Goal: Check status: Check status

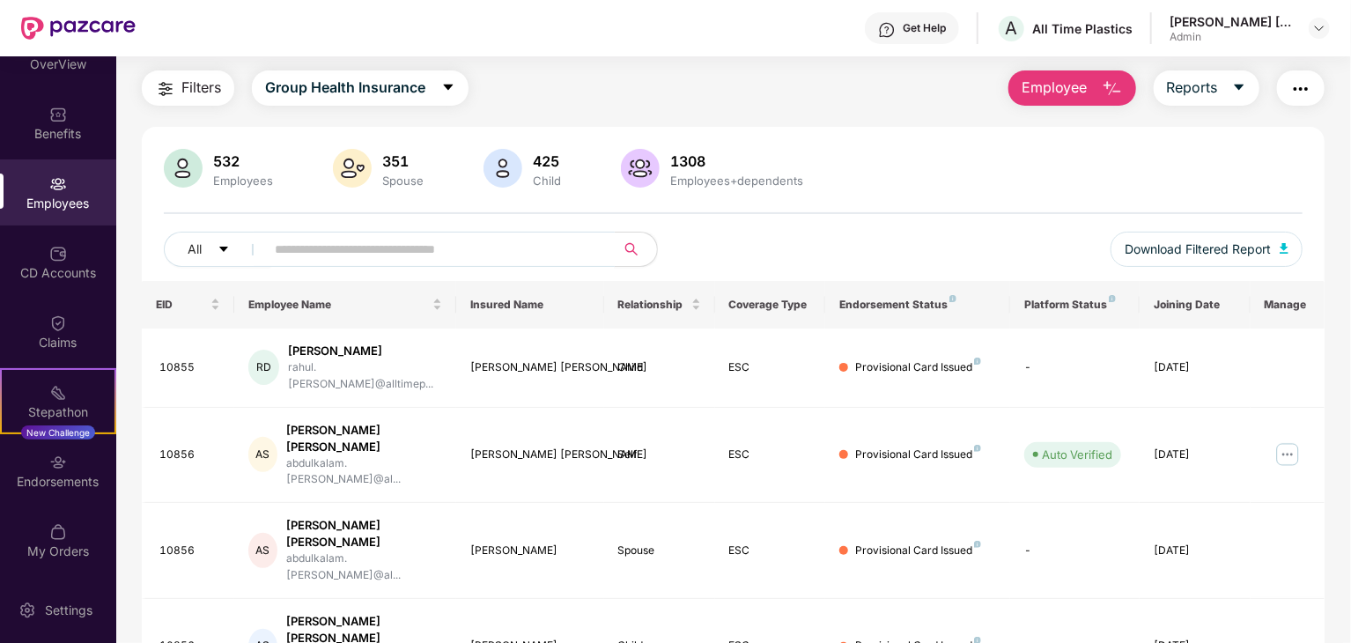
scroll to position [88, 0]
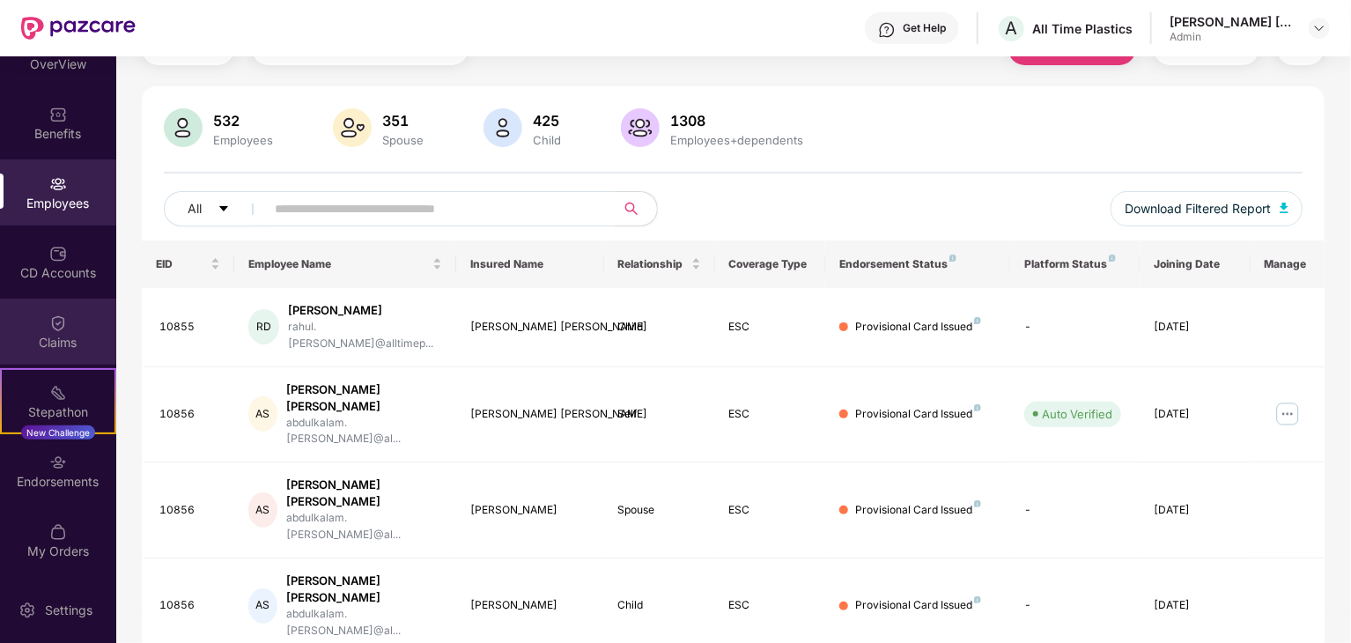
click at [30, 320] on div "Claims" at bounding box center [58, 332] width 116 height 66
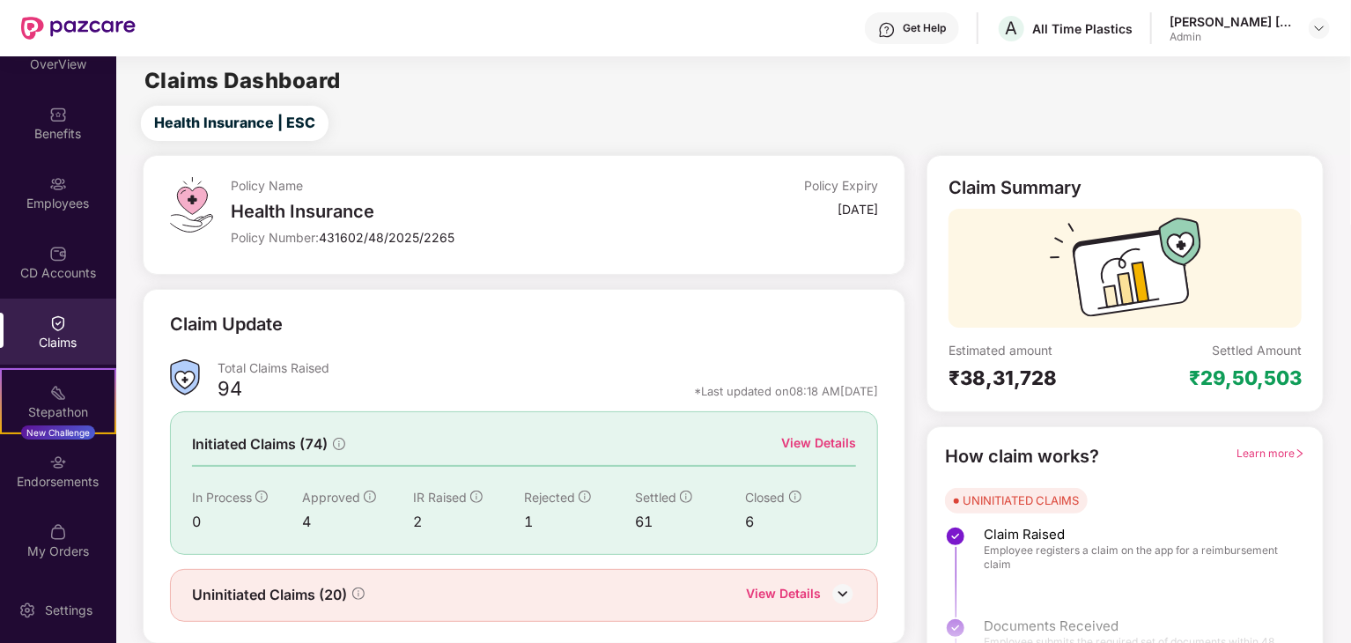
scroll to position [46, 0]
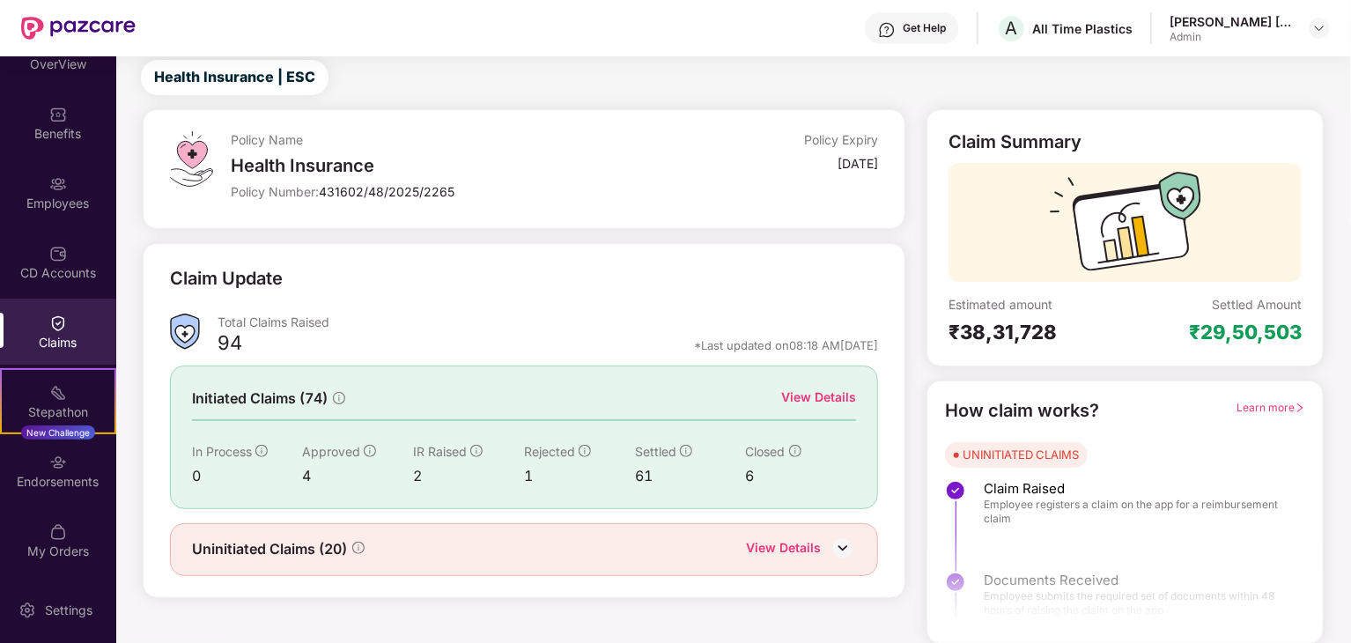
click at [793, 547] on div "View Details" at bounding box center [783, 549] width 75 height 23
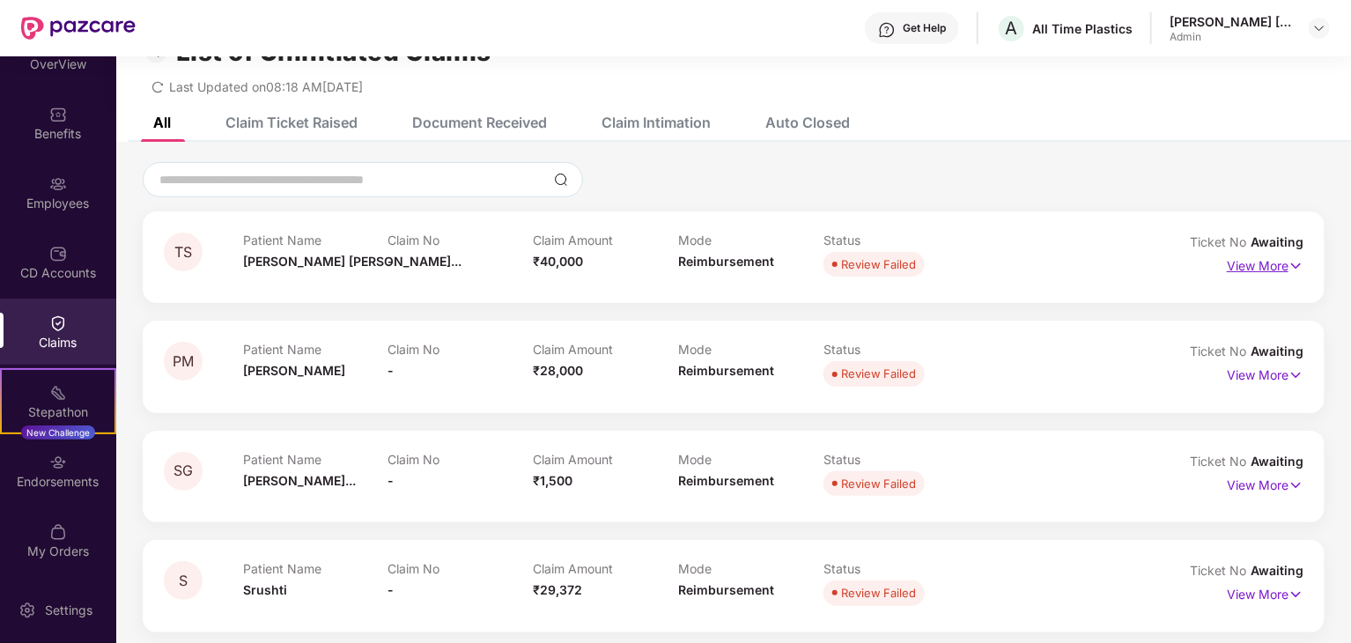
click at [1241, 263] on p "View More" at bounding box center [1265, 264] width 77 height 24
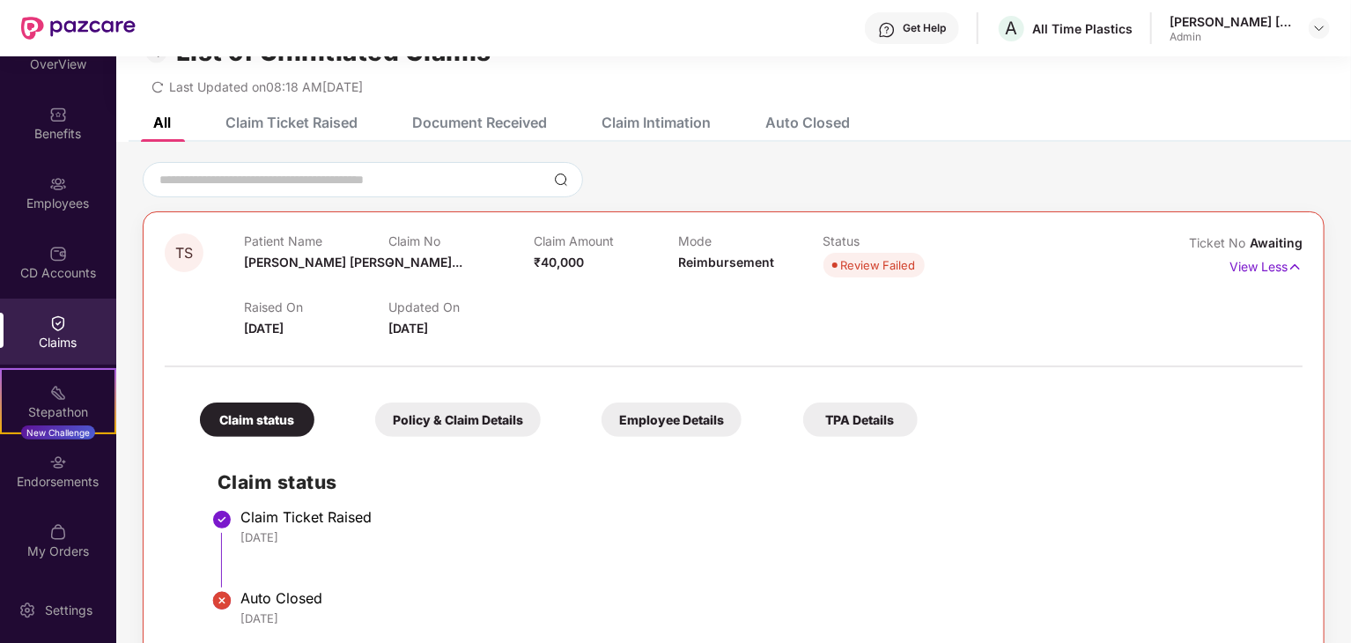
click at [699, 418] on div "Employee Details" at bounding box center [672, 420] width 140 height 34
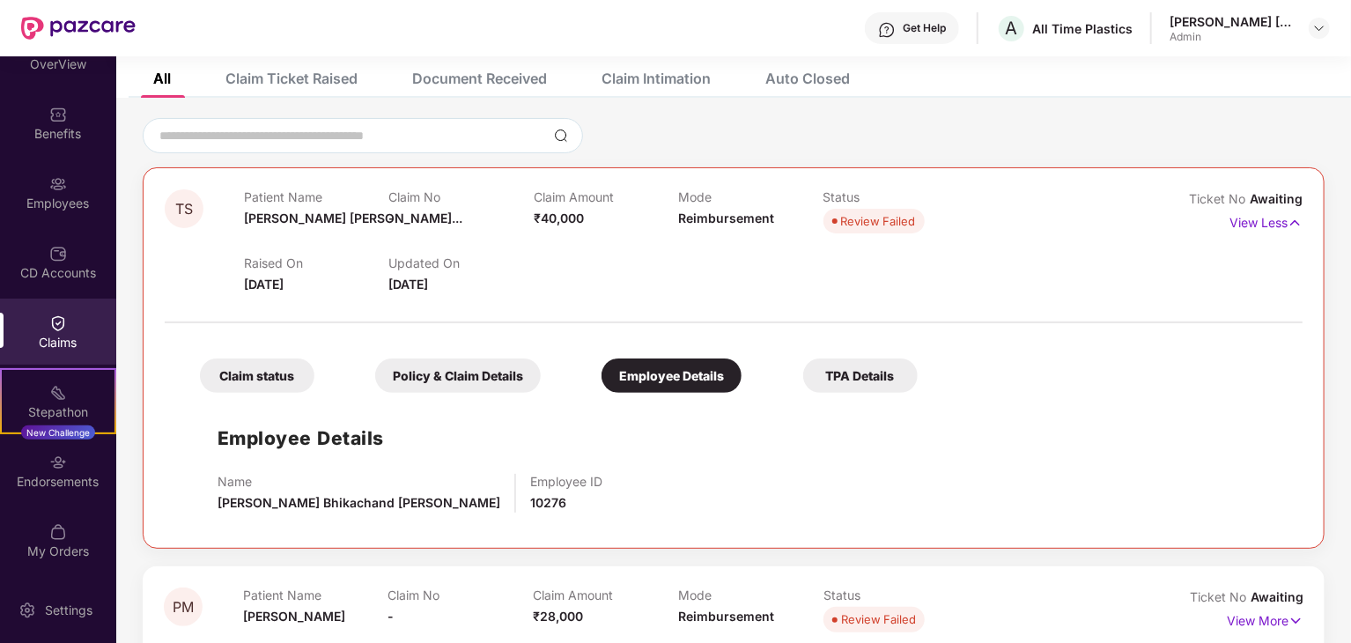
scroll to position [46, 0]
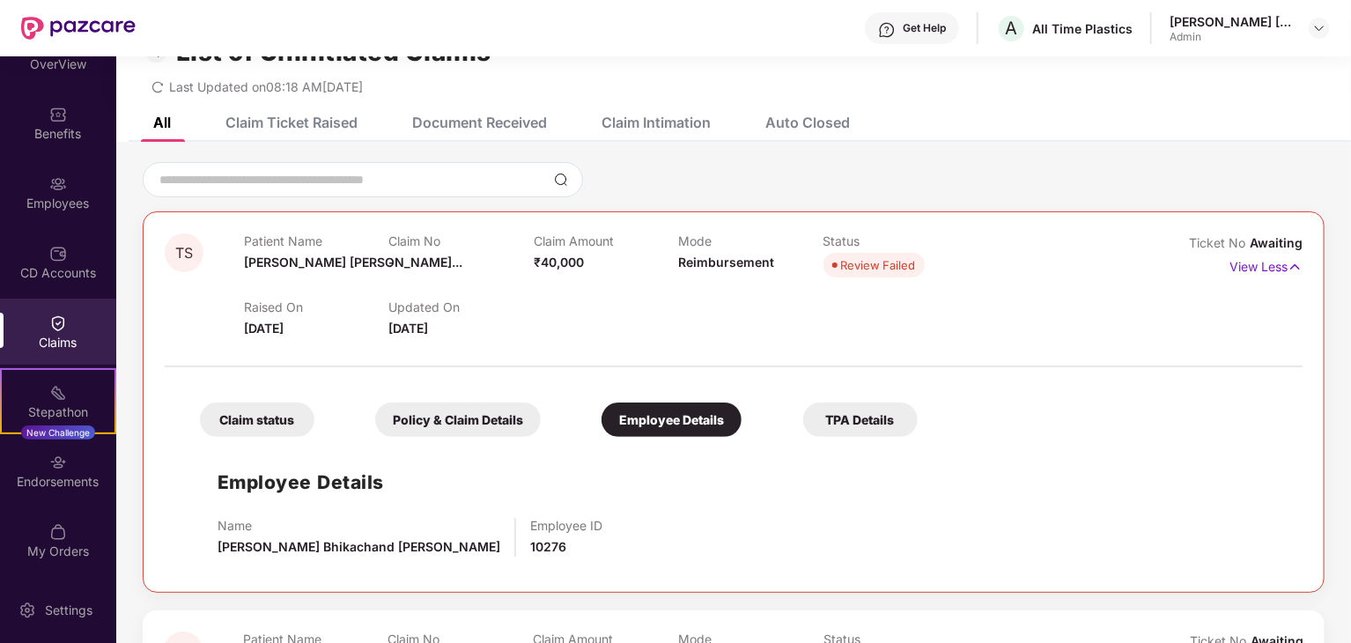
click at [445, 418] on div "Policy & Claim Details" at bounding box center [458, 420] width 166 height 34
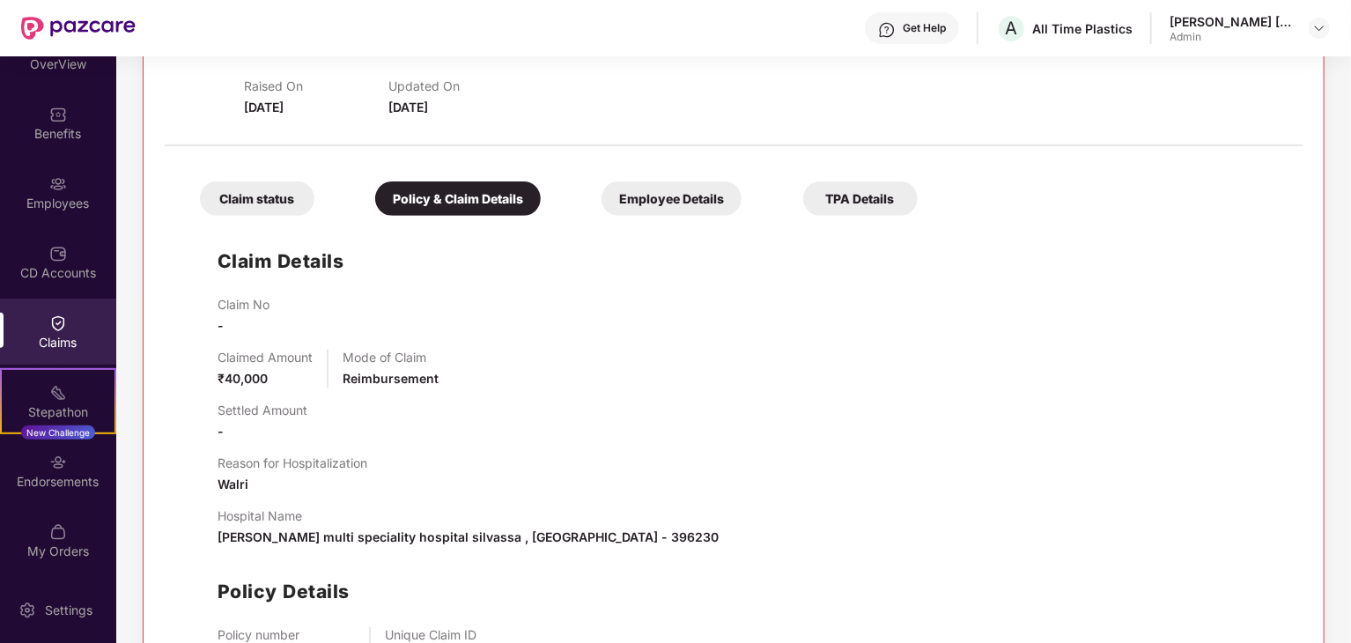
scroll to position [176, 0]
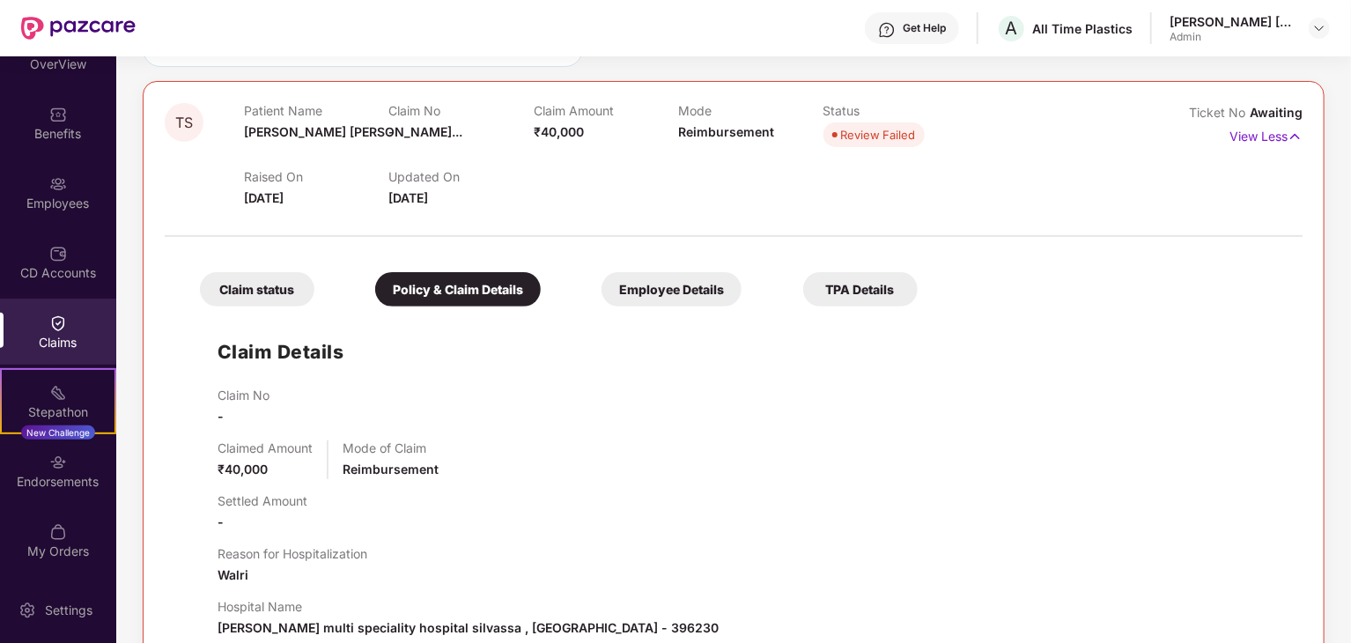
click at [870, 293] on div "TPA Details" at bounding box center [860, 289] width 115 height 34
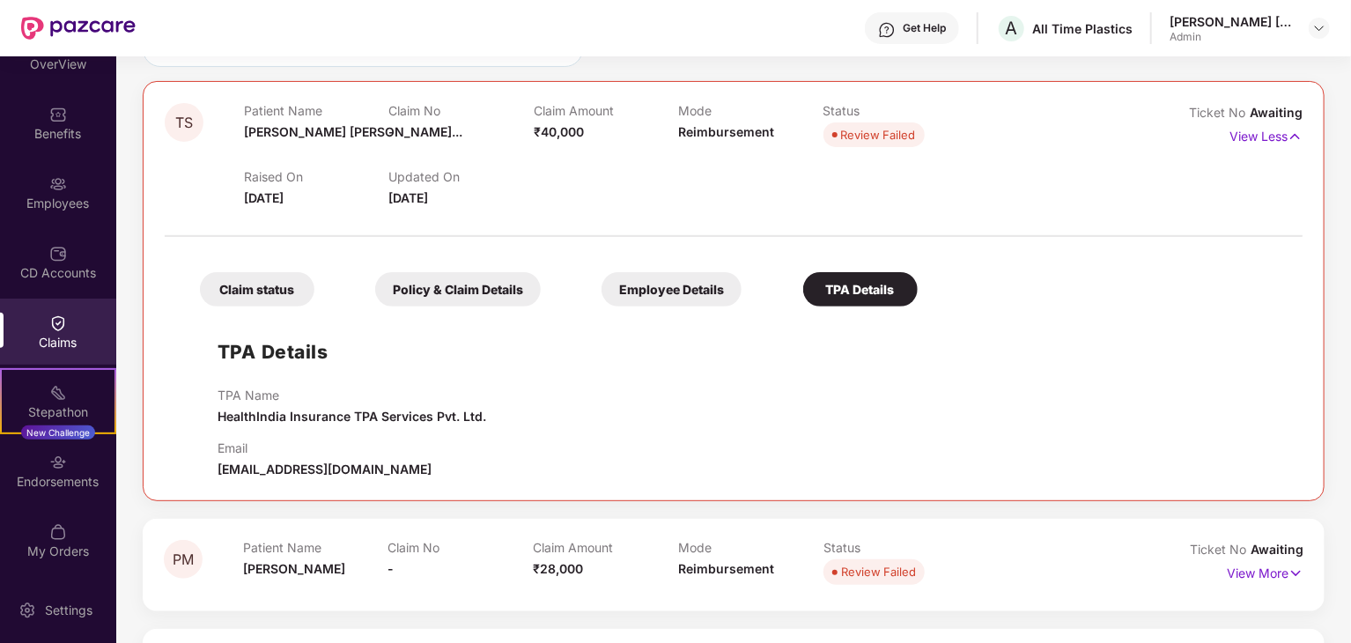
click at [676, 291] on div "Employee Details" at bounding box center [672, 289] width 140 height 34
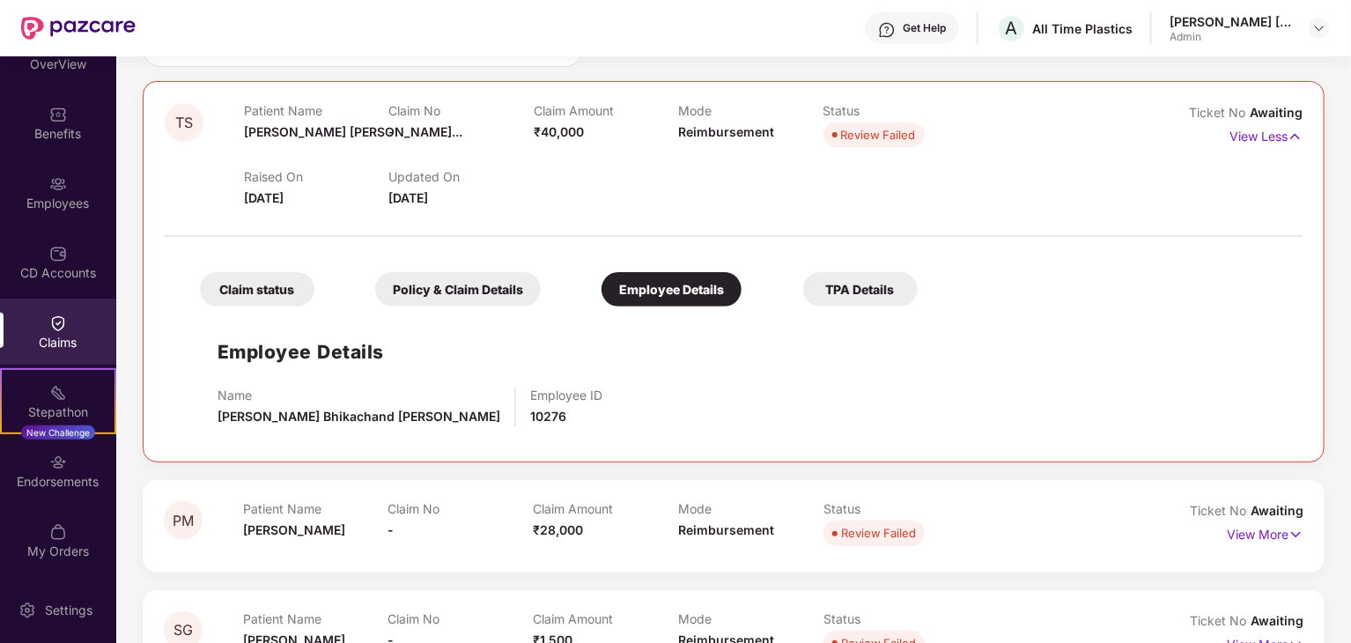
click at [450, 276] on div "Policy & Claim Details" at bounding box center [458, 289] width 166 height 34
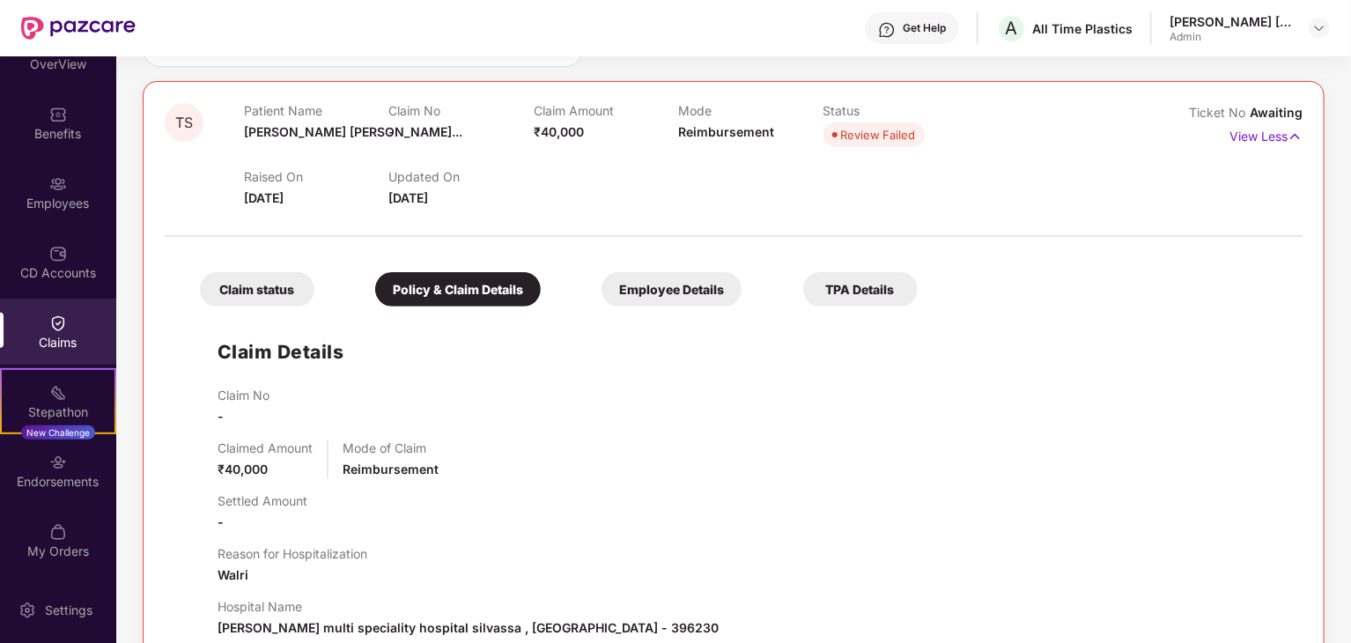
scroll to position [264, 0]
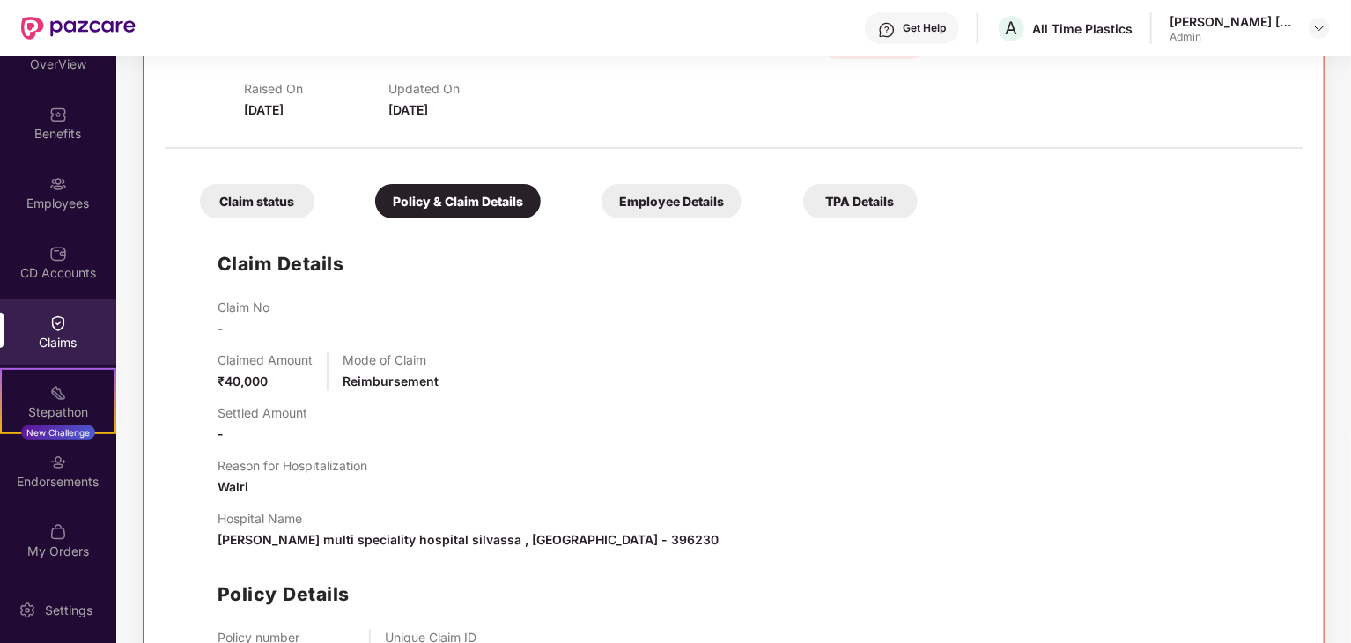
click at [264, 203] on div "Claim status" at bounding box center [257, 201] width 115 height 34
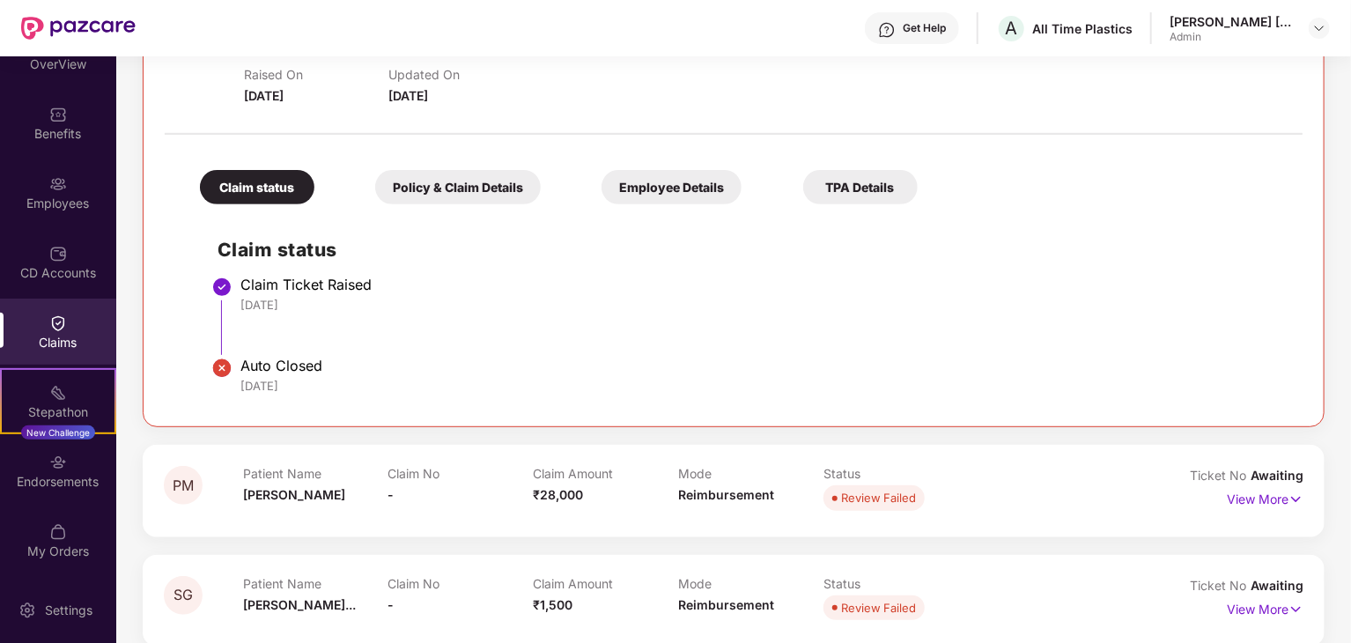
scroll to position [176, 0]
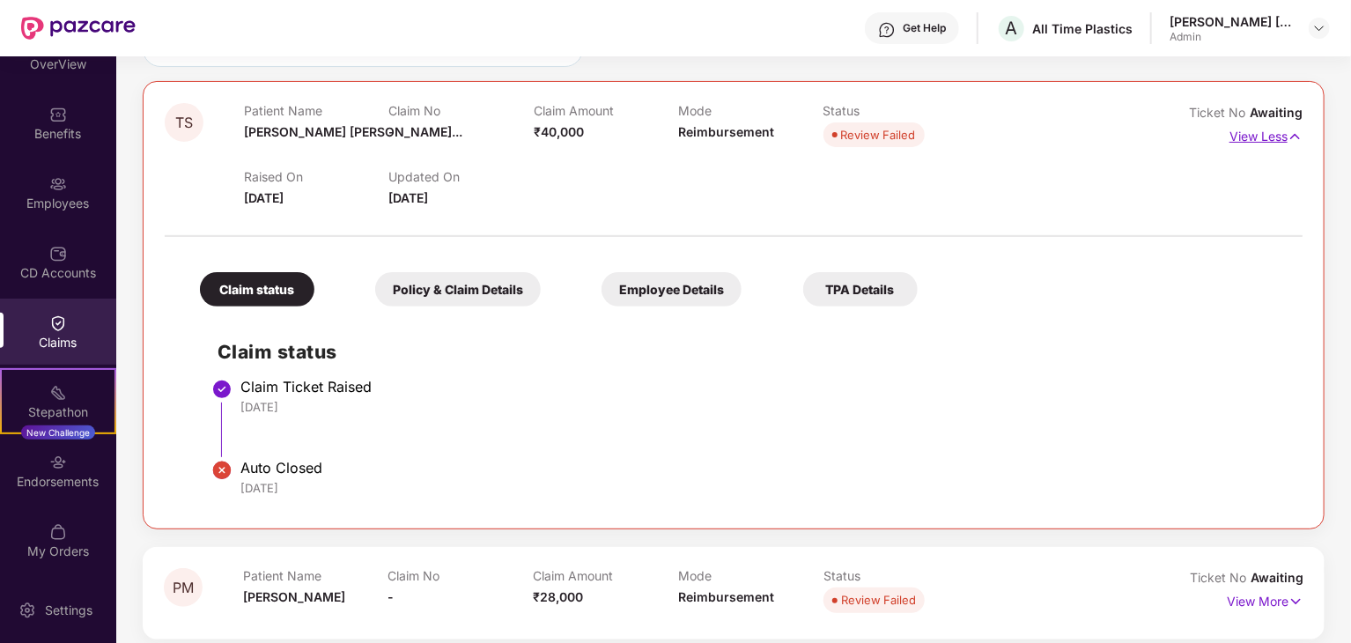
click at [1284, 141] on p "View Less" at bounding box center [1266, 134] width 73 height 24
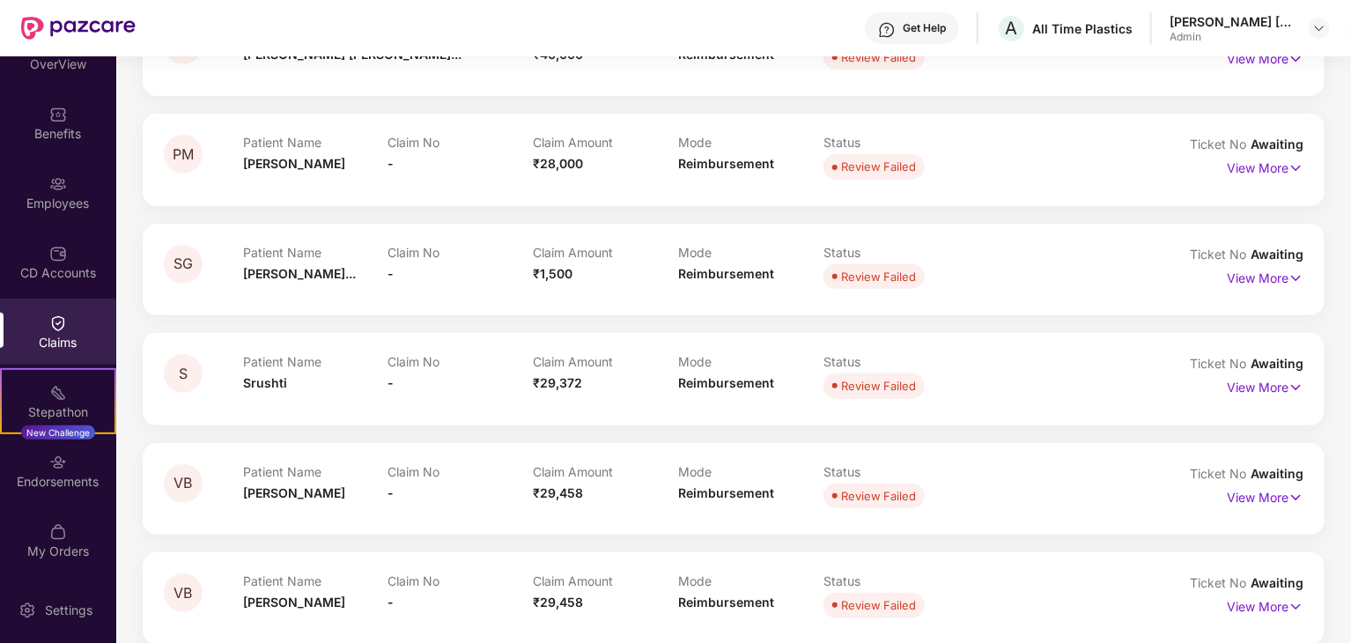
scroll to position [352, 0]
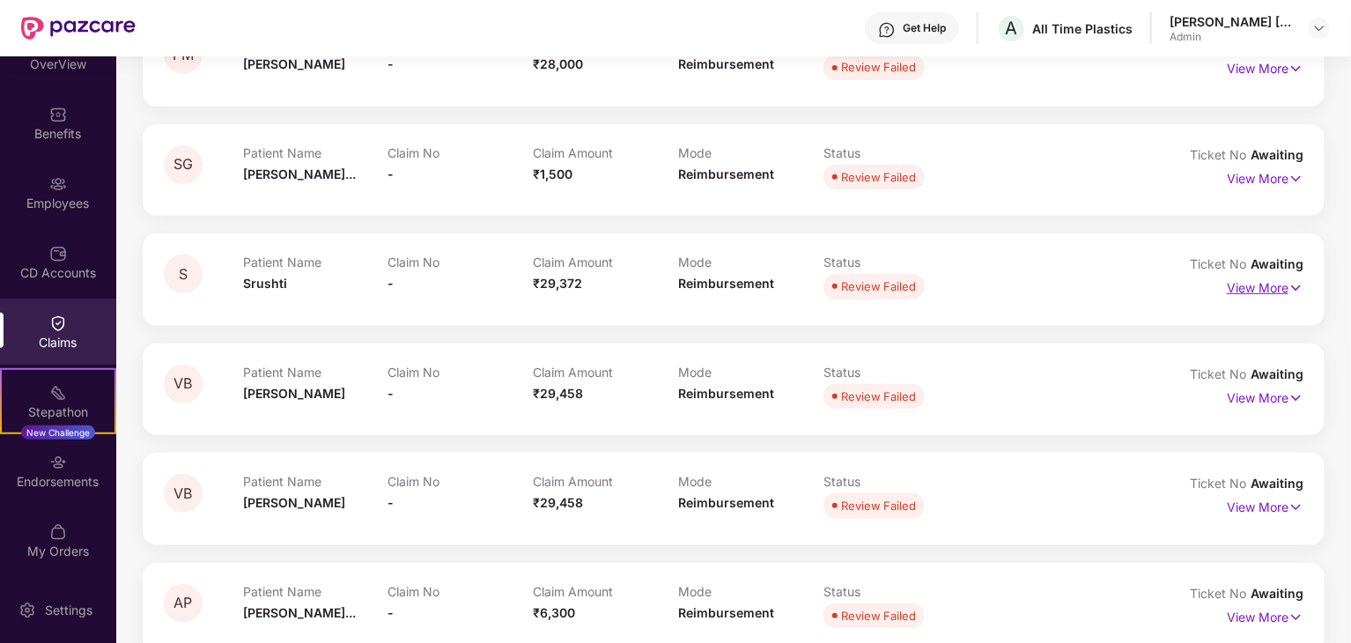
click at [1247, 284] on p "View More" at bounding box center [1265, 286] width 77 height 24
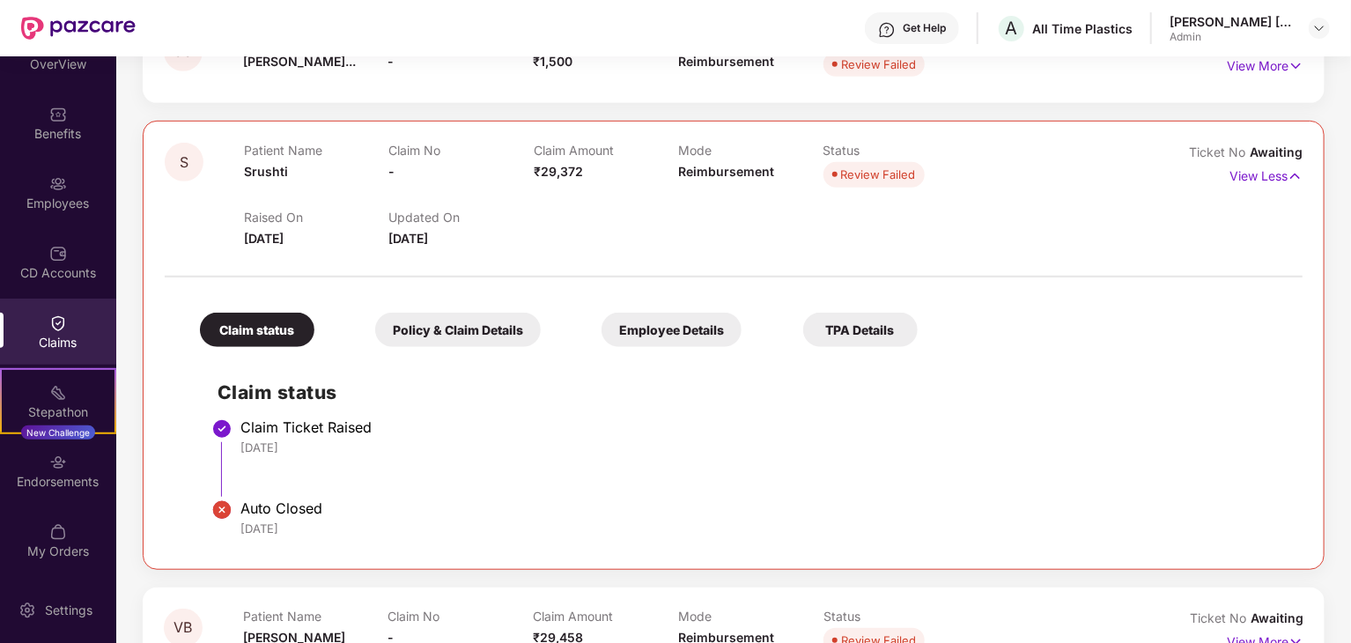
scroll to position [440, 0]
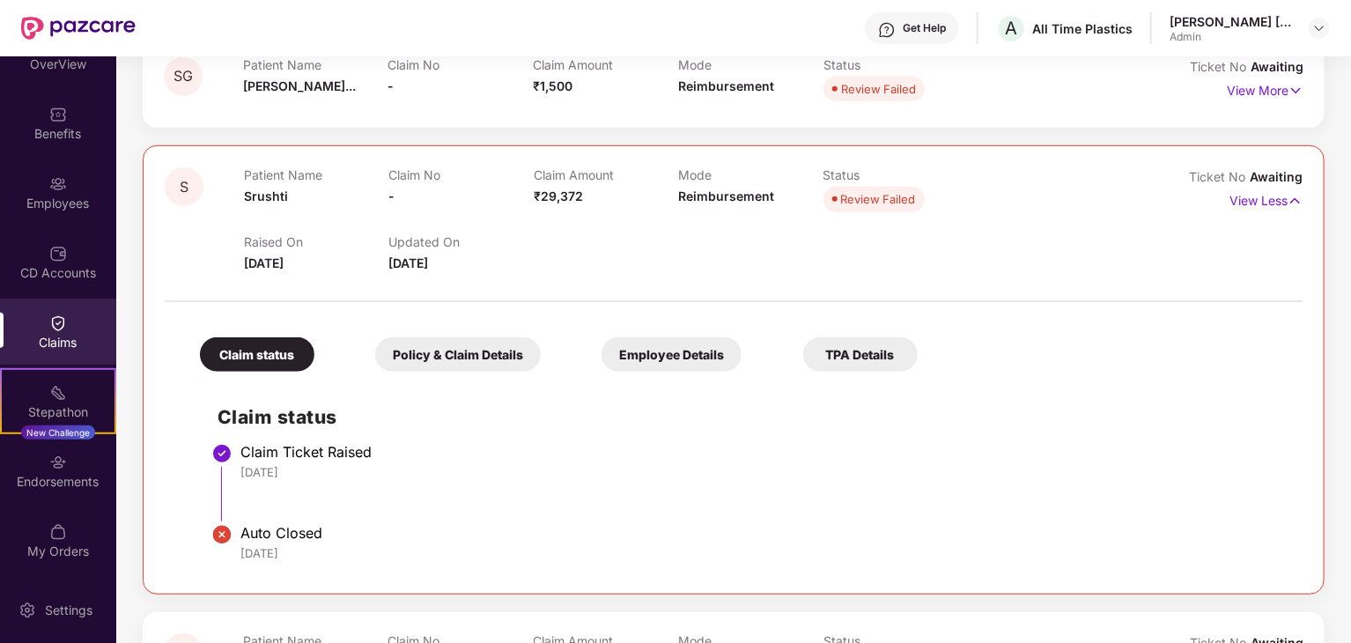
click at [461, 360] on div "Policy & Claim Details" at bounding box center [458, 354] width 166 height 34
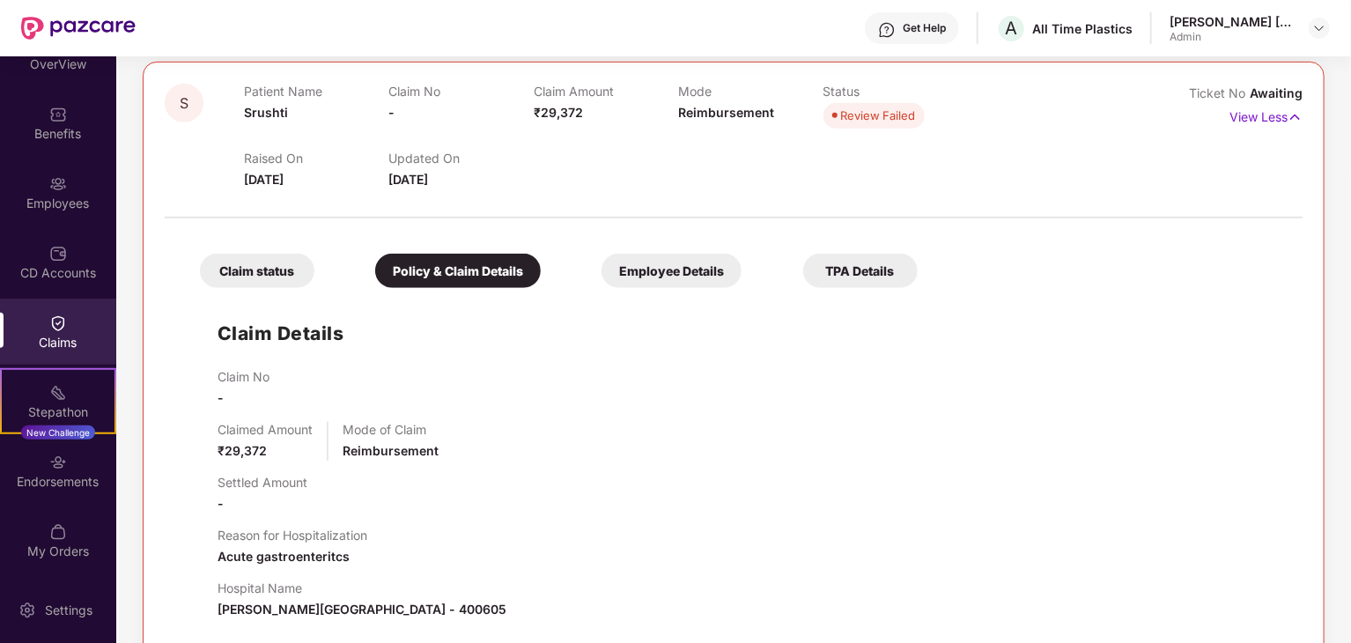
scroll to position [617, 0]
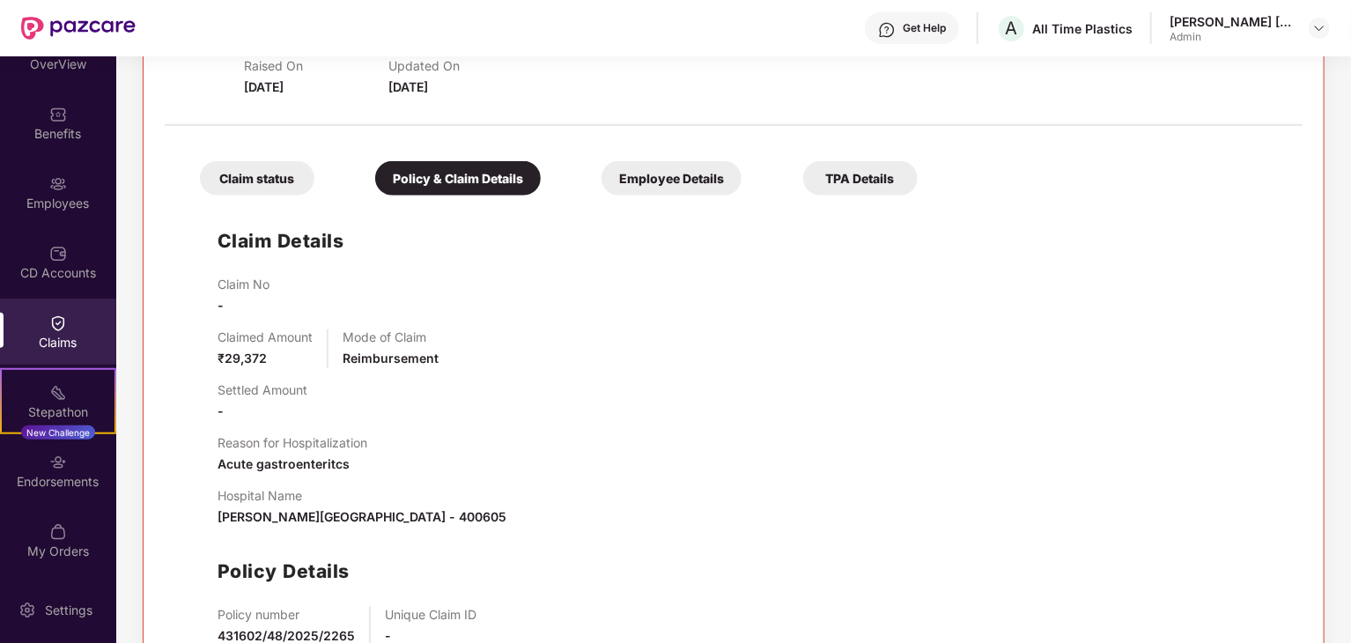
click at [714, 152] on div "Claim status Policy & Claim Details Employee Details TPA Details" at bounding box center [550, 170] width 736 height 52
click at [700, 172] on div "Employee Details" at bounding box center [672, 178] width 140 height 34
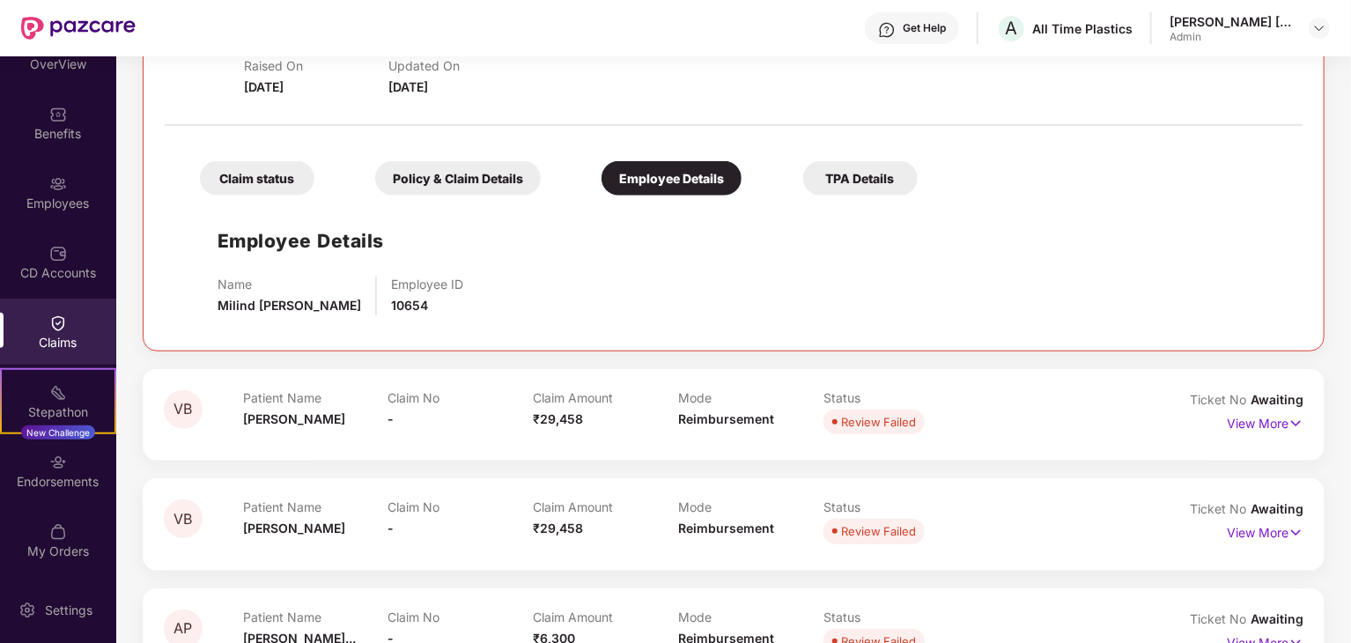
click at [496, 174] on div "Policy & Claim Details" at bounding box center [458, 178] width 166 height 34
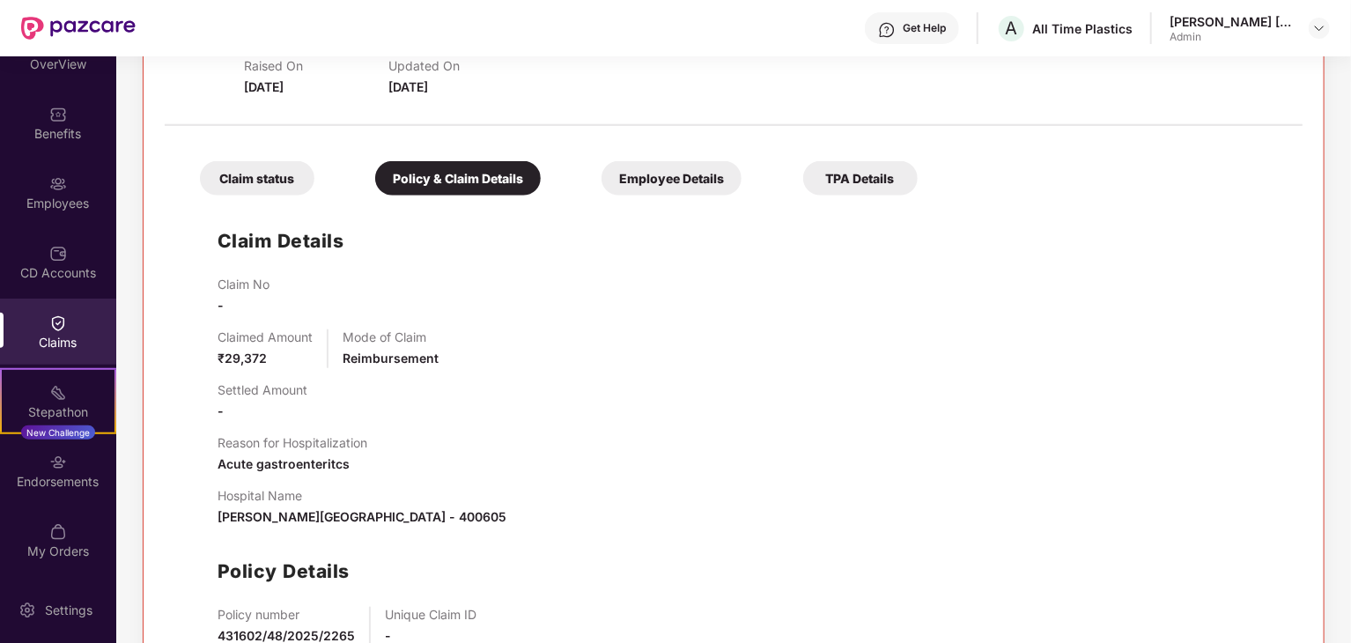
click at [248, 185] on div "Claim status" at bounding box center [257, 178] width 115 height 34
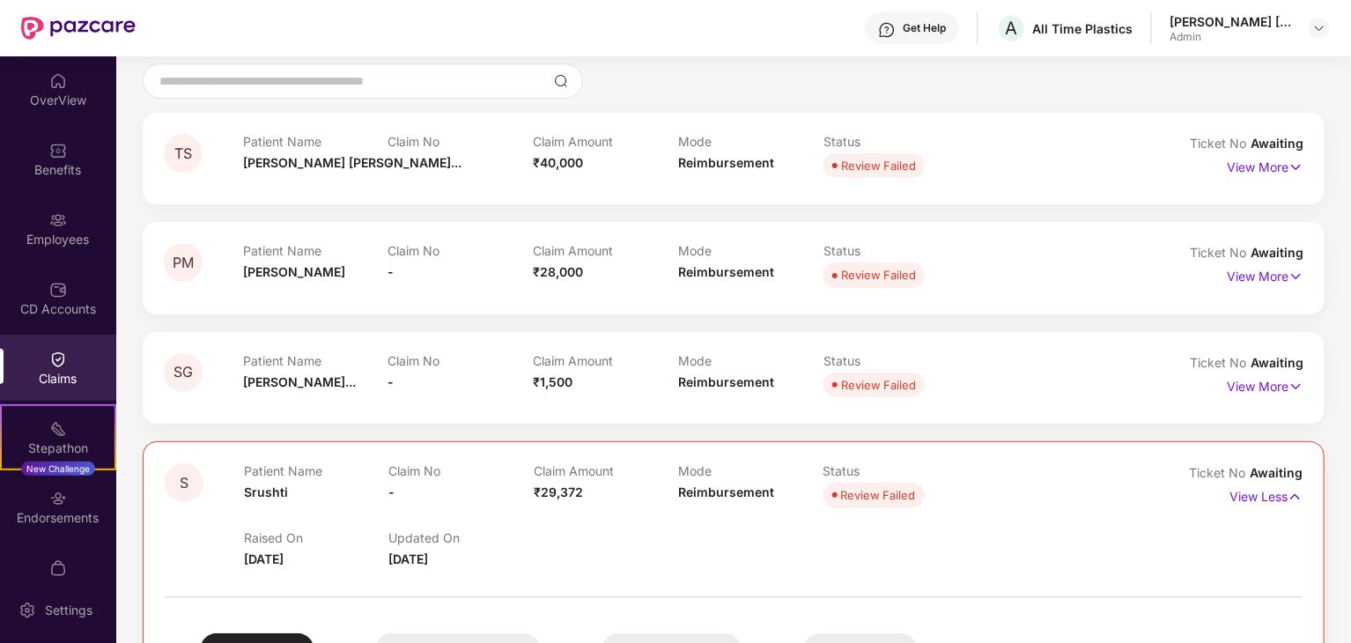
scroll to position [0, 0]
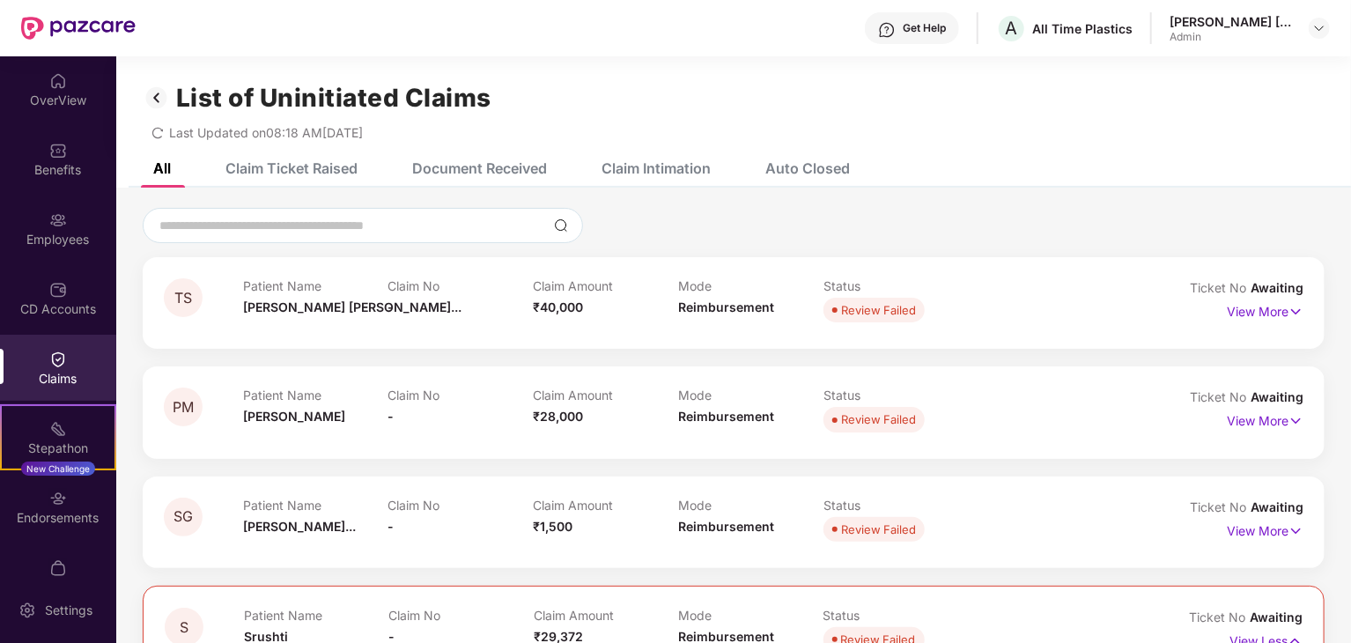
click at [297, 163] on div "Claim Ticket Raised" at bounding box center [292, 168] width 132 height 18
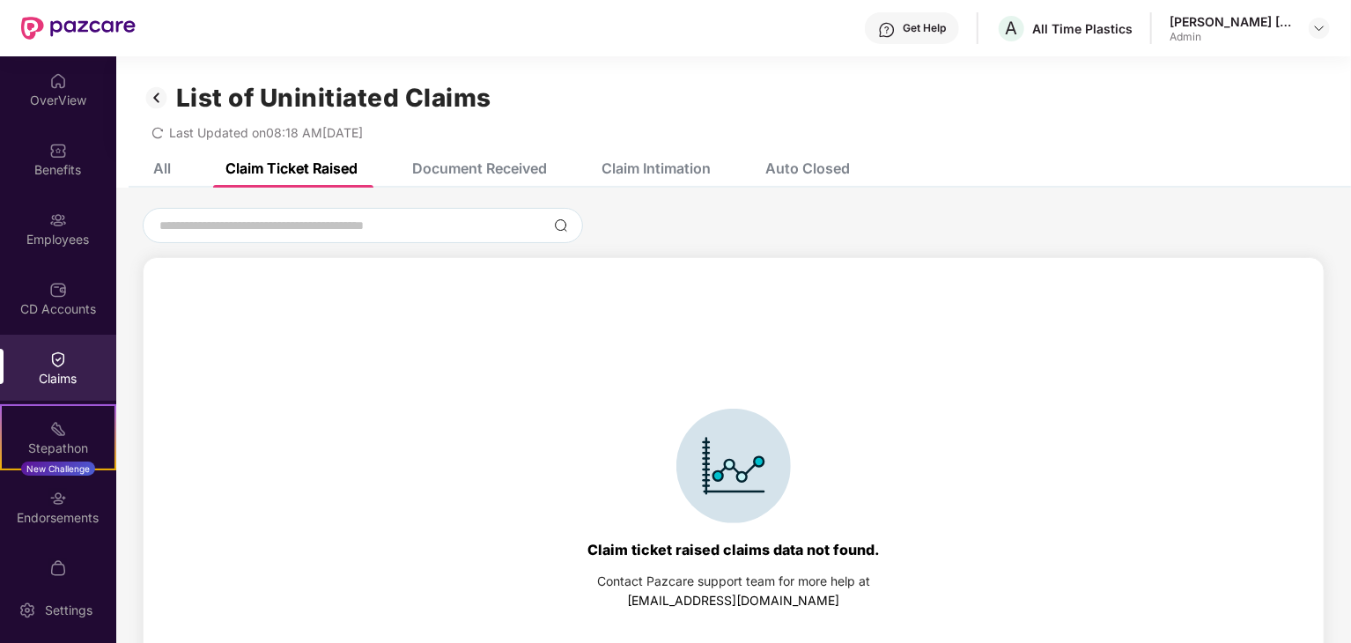
click at [495, 169] on div "Document Received" at bounding box center [479, 168] width 135 height 18
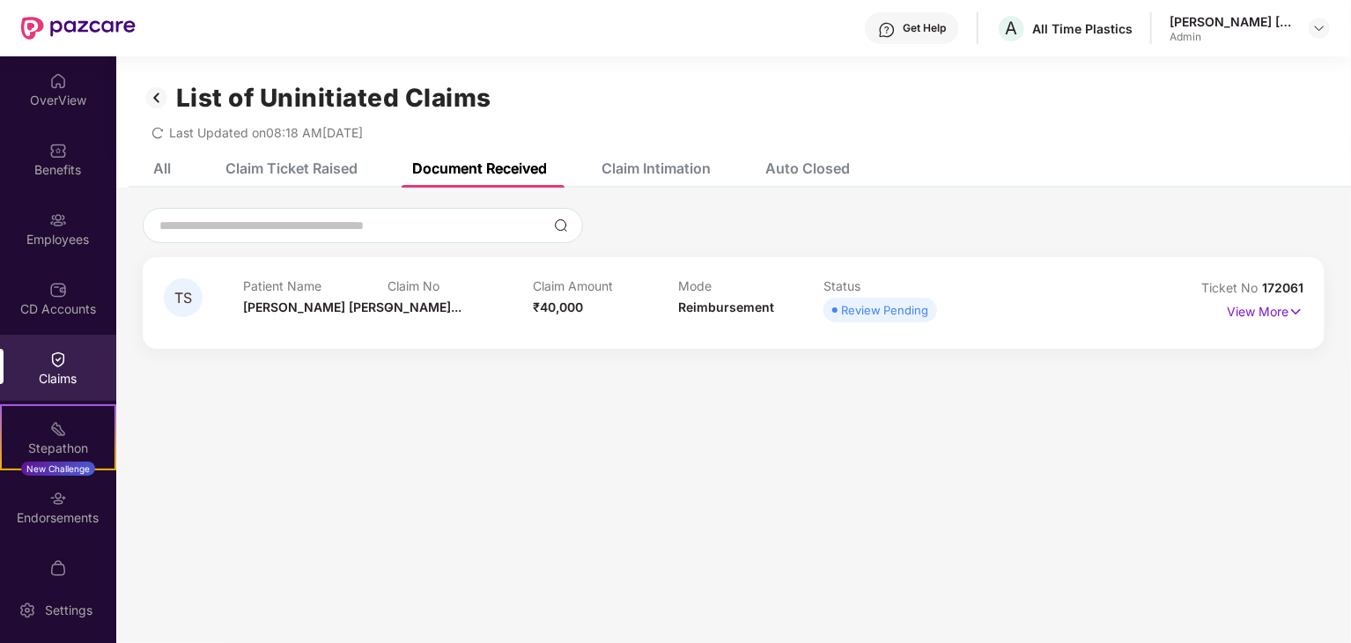
click at [654, 169] on div "Claim Intimation" at bounding box center [656, 168] width 109 height 18
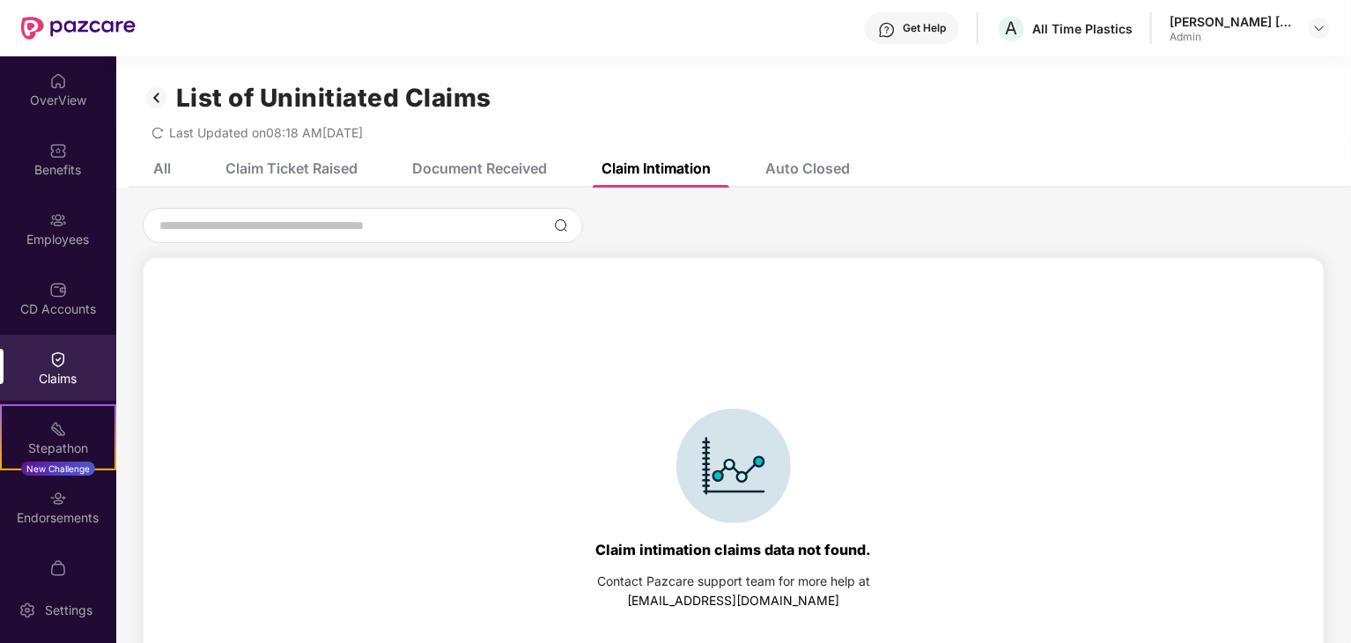
click at [865, 174] on div "All Claim Ticket Raised Document Received Claim Intimation Auto Closed" at bounding box center [733, 168] width 1235 height 39
click at [791, 166] on div "Auto Closed" at bounding box center [808, 168] width 85 height 18
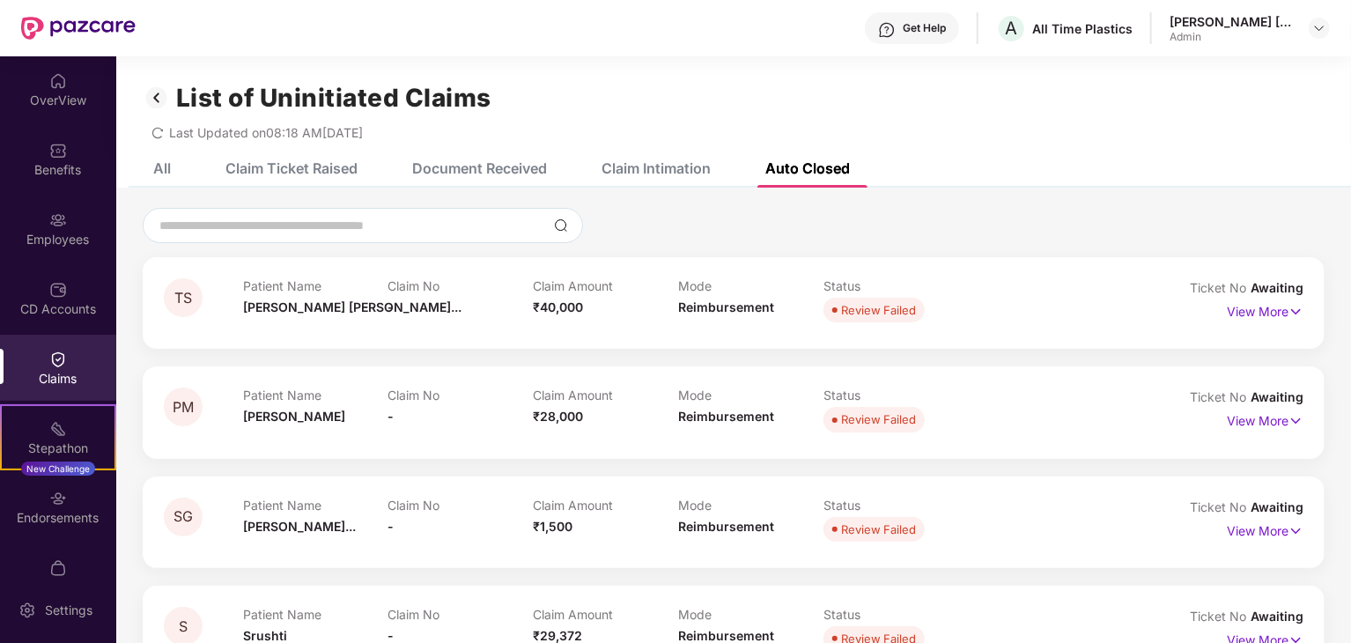
click at [160, 170] on div "All" at bounding box center [162, 168] width 18 height 18
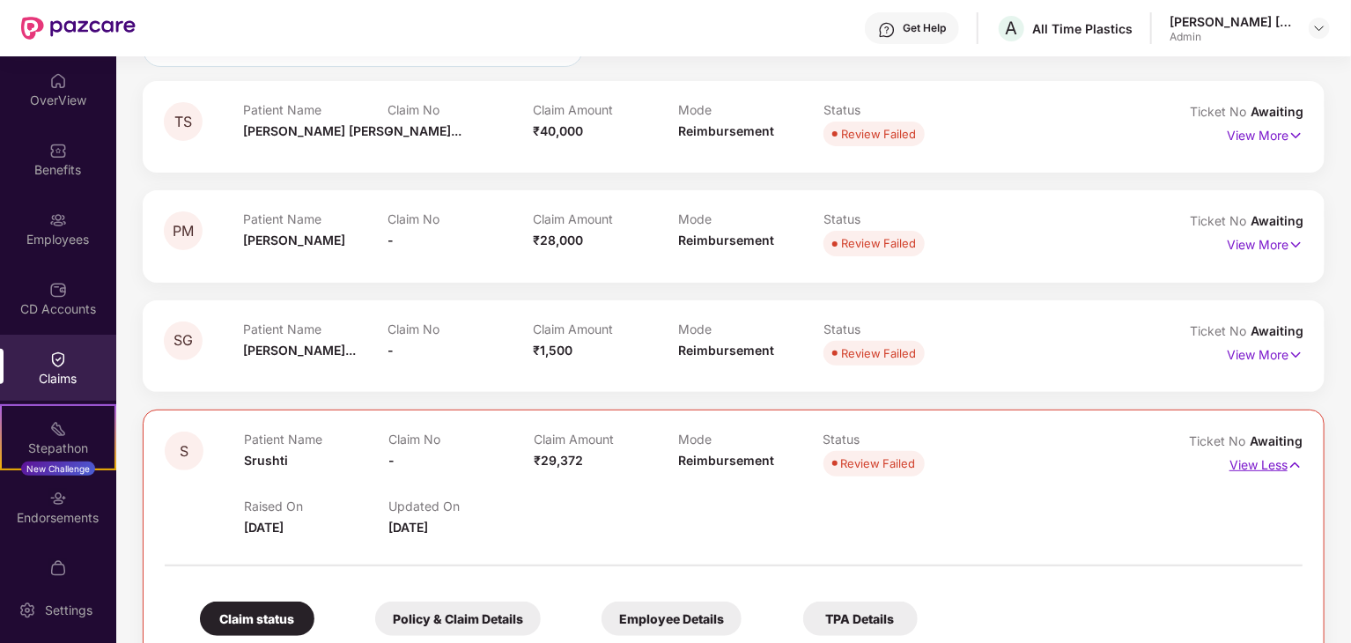
click at [1273, 467] on p "View Less" at bounding box center [1266, 463] width 73 height 24
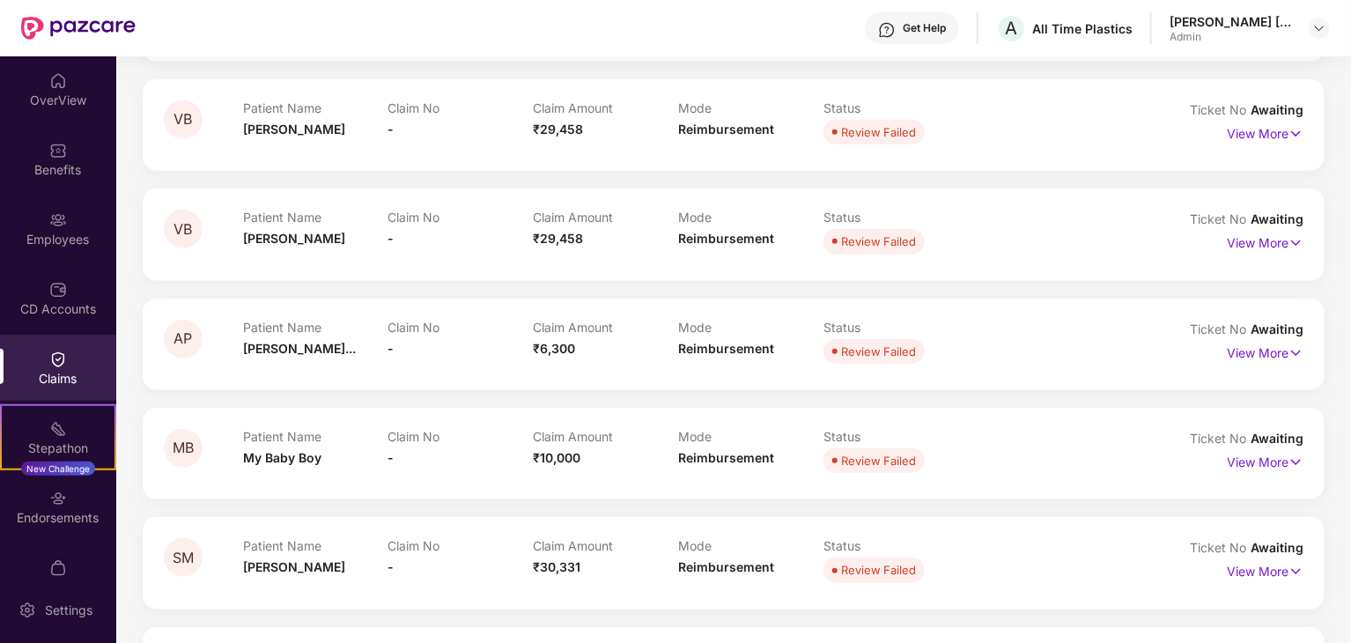
scroll to position [881, 0]
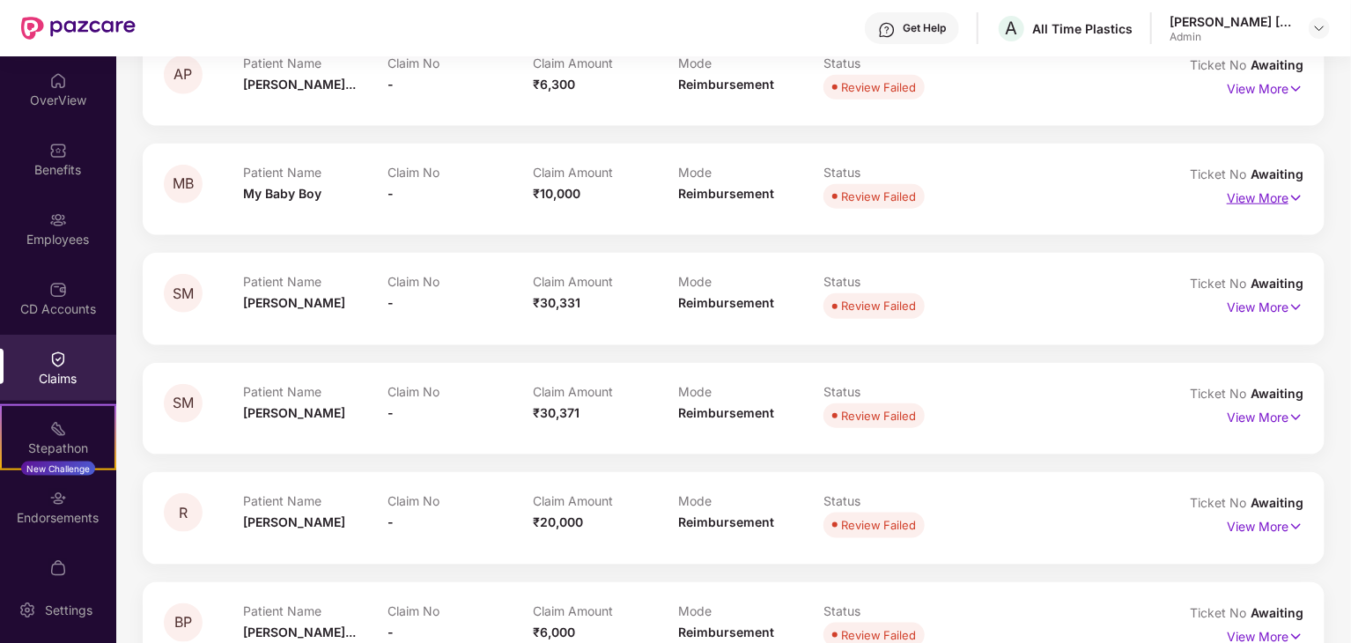
click at [1265, 191] on p "View More" at bounding box center [1265, 196] width 77 height 24
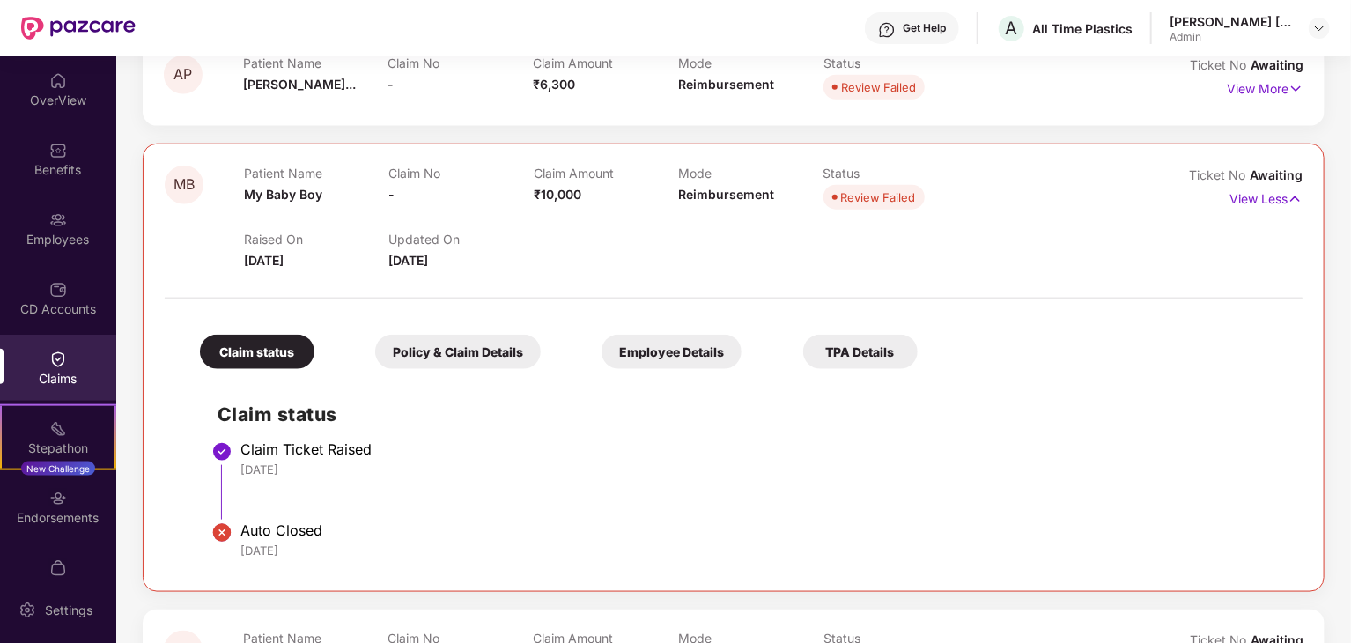
click at [641, 351] on div "Employee Details" at bounding box center [672, 352] width 140 height 34
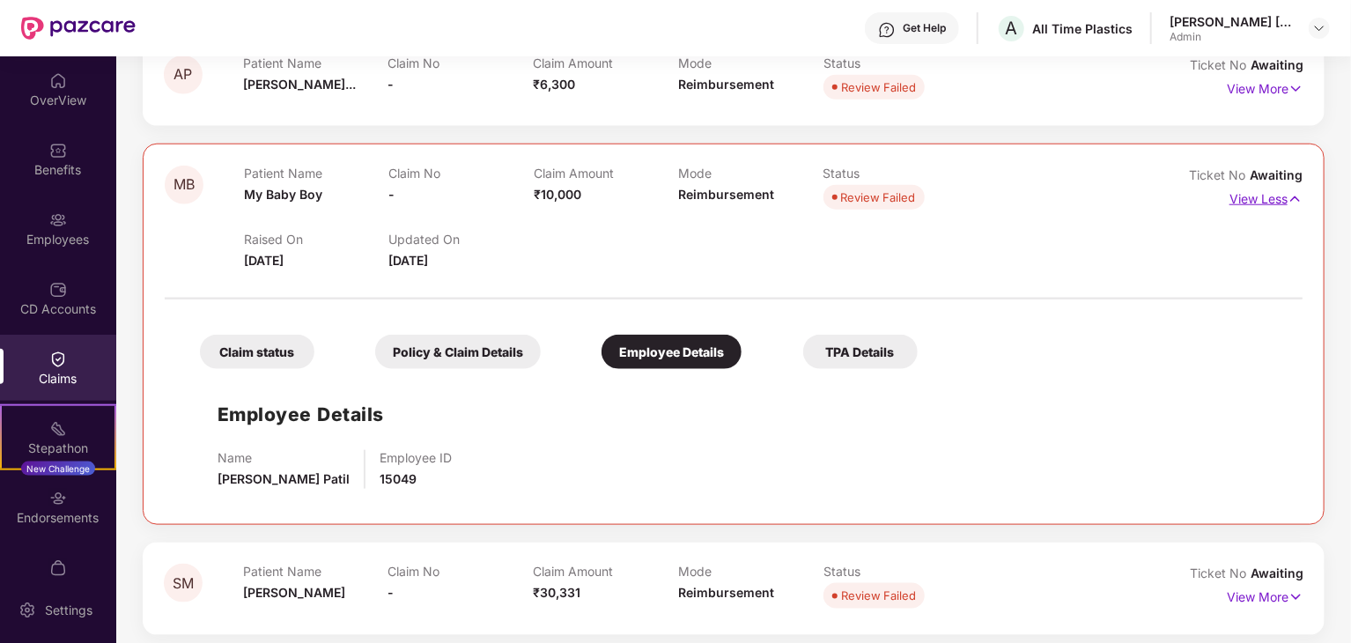
click at [1252, 197] on p "View Less" at bounding box center [1266, 197] width 73 height 24
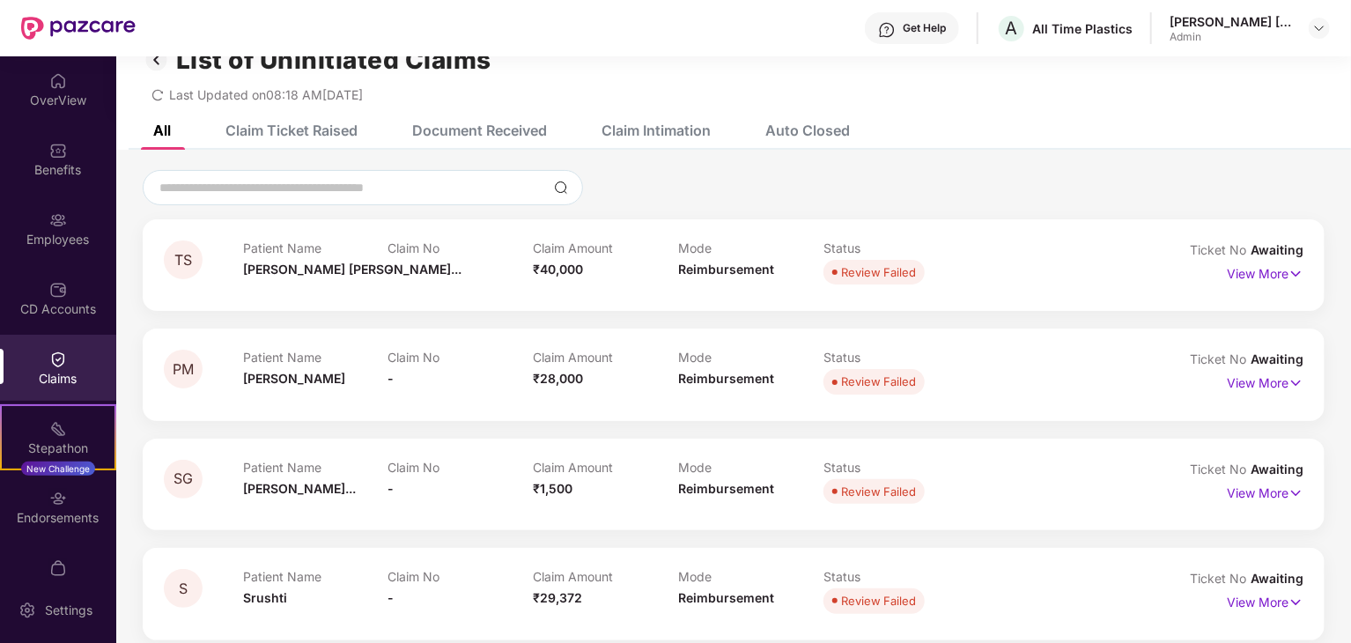
scroll to position [0, 0]
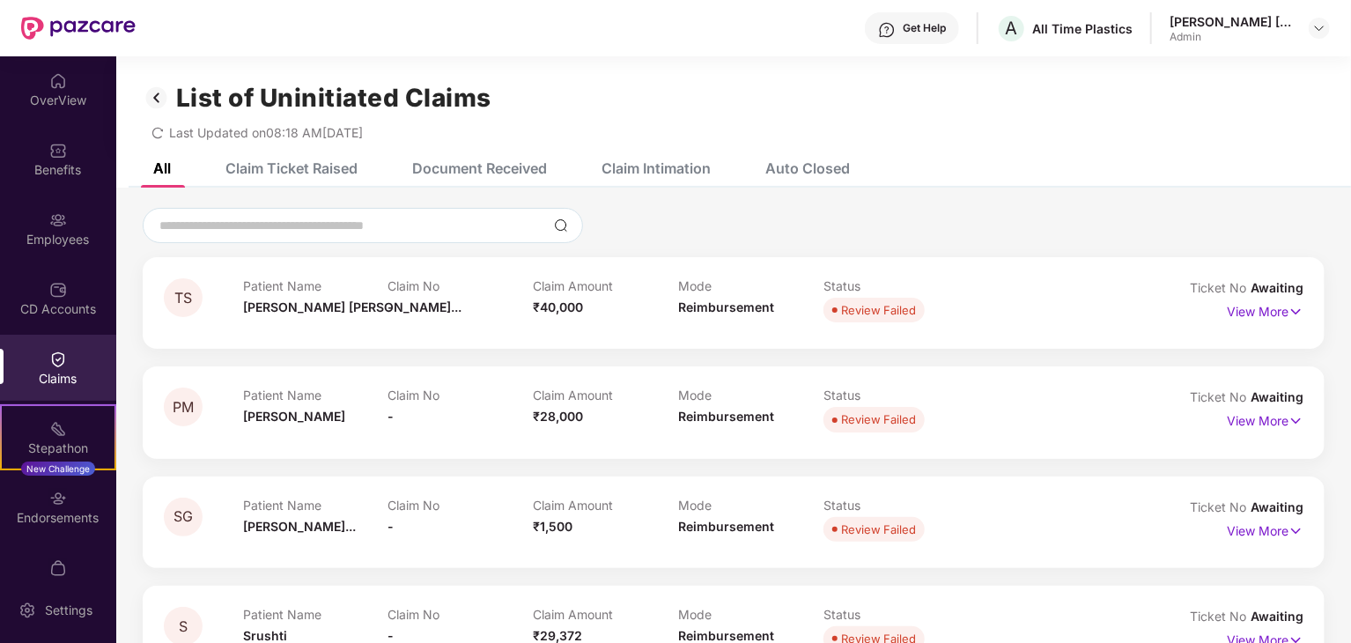
click at [44, 378] on div "Claims" at bounding box center [58, 379] width 116 height 18
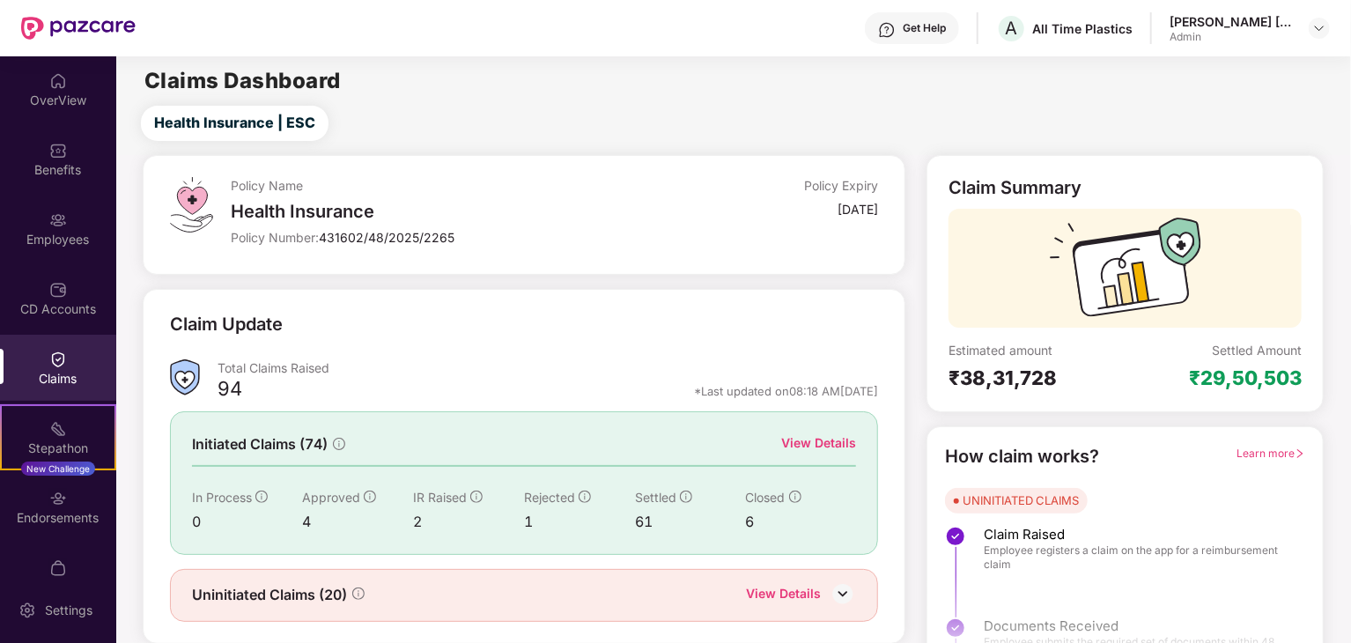
click at [840, 445] on div "View Details" at bounding box center [818, 442] width 75 height 19
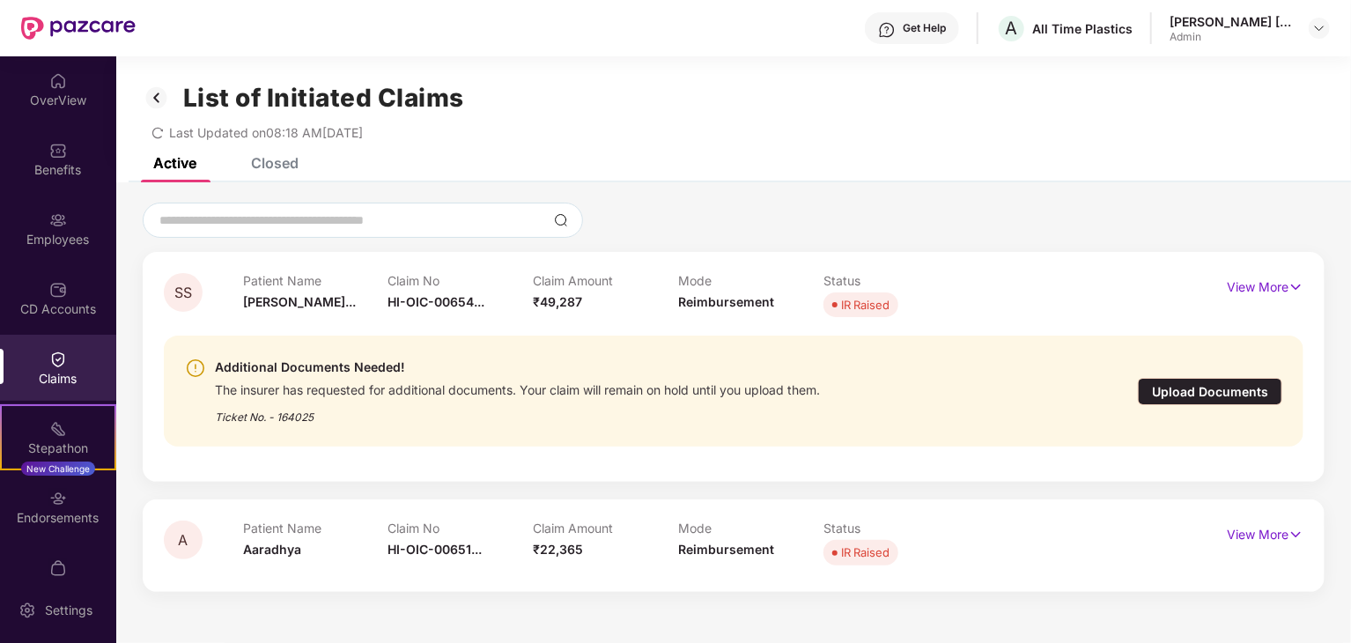
click at [301, 154] on div "List of Initiated Claims Last Updated on 08:18 AM[DATE]" at bounding box center [733, 106] width 1235 height 101
click at [289, 163] on div "Closed" at bounding box center [275, 163] width 48 height 18
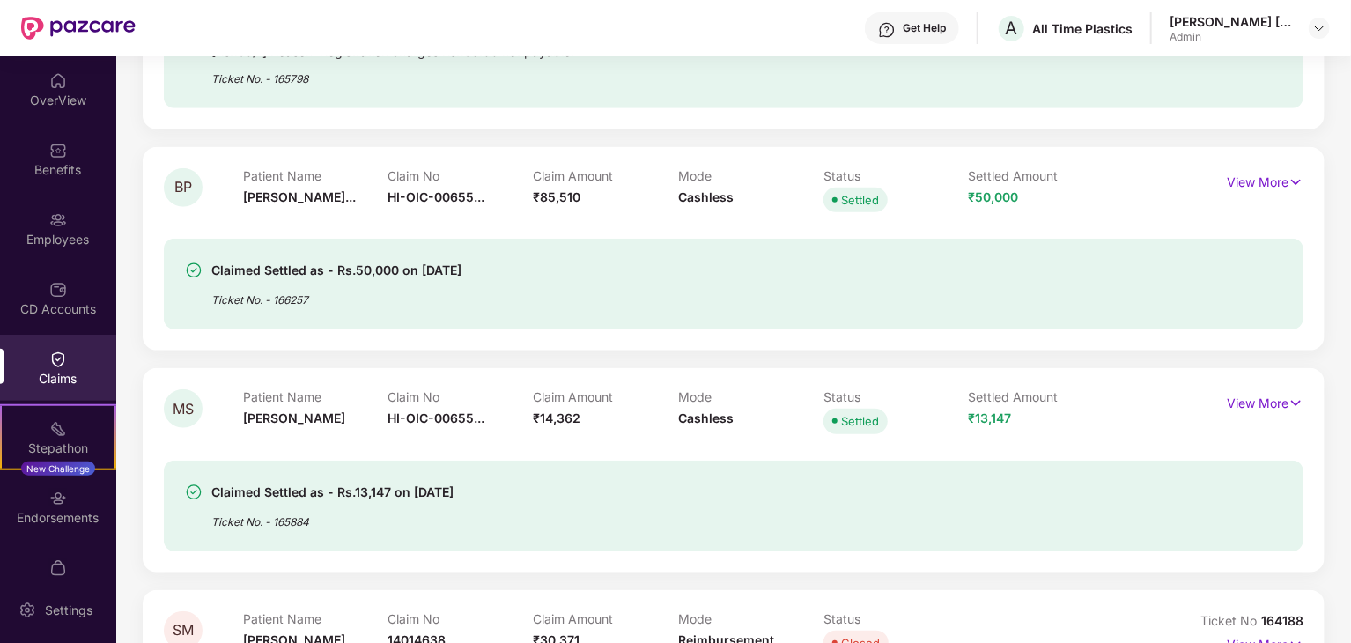
scroll to position [617, 0]
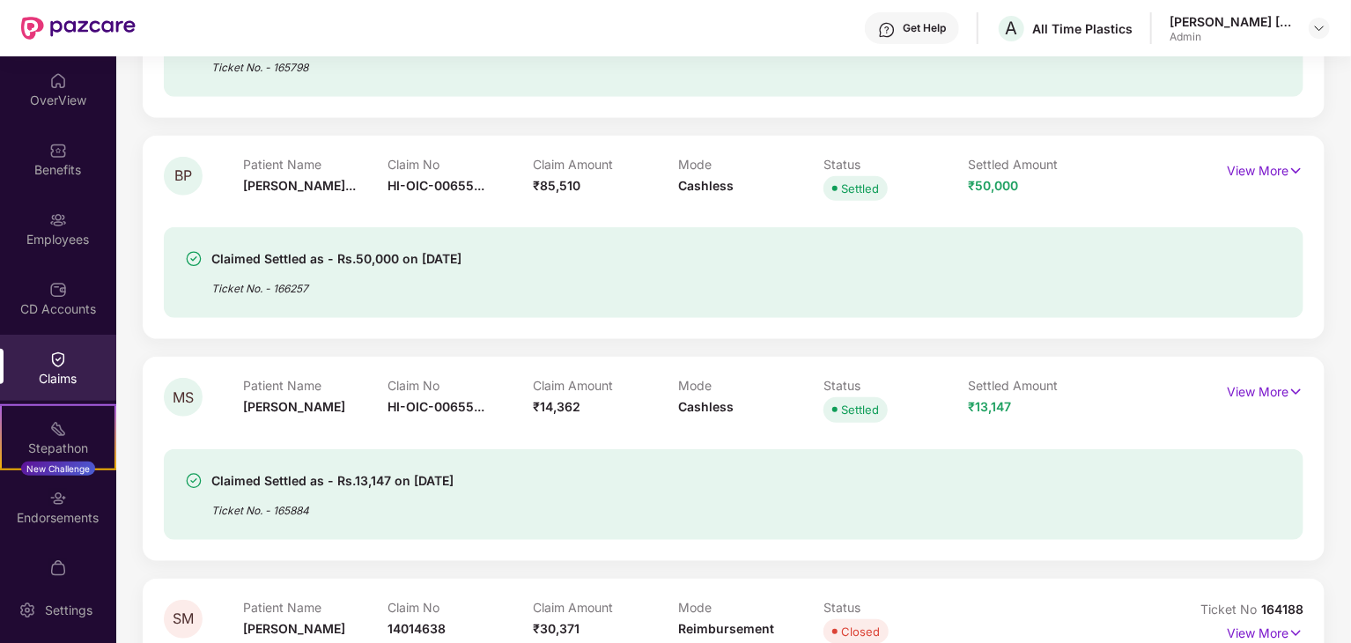
click at [1279, 181] on div "View More" at bounding box center [1265, 171] width 77 height 28
click at [1279, 165] on p "View More" at bounding box center [1265, 169] width 77 height 24
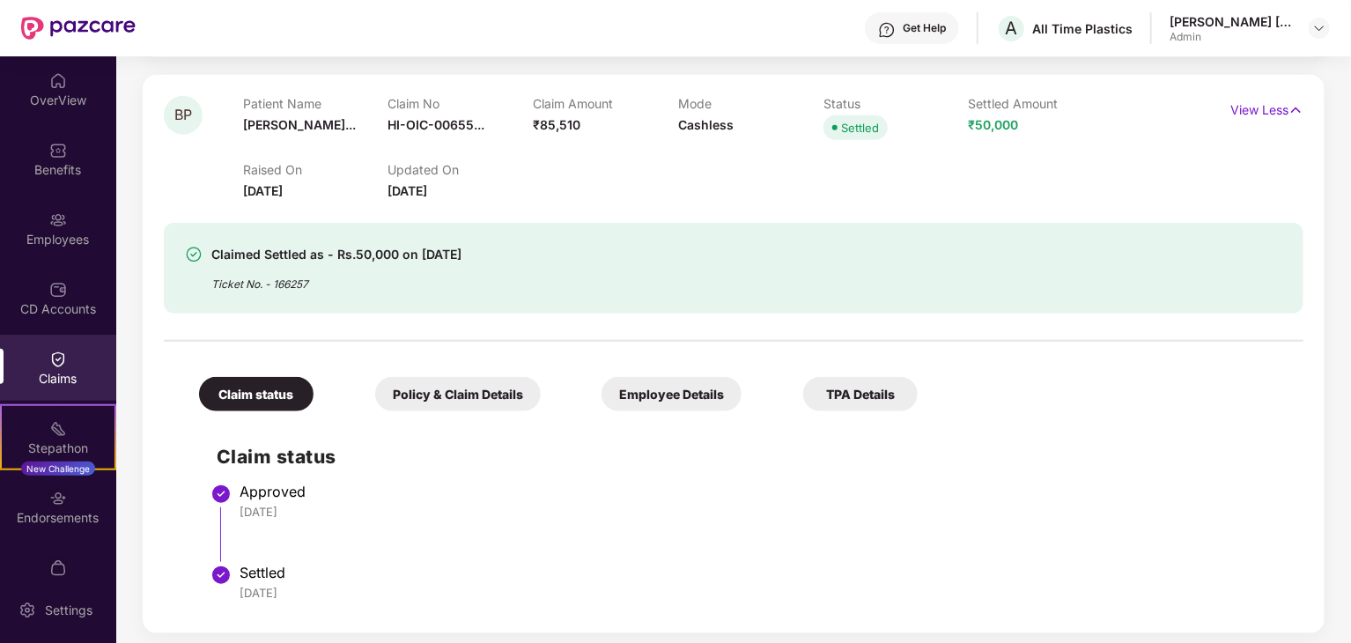
scroll to position [705, 0]
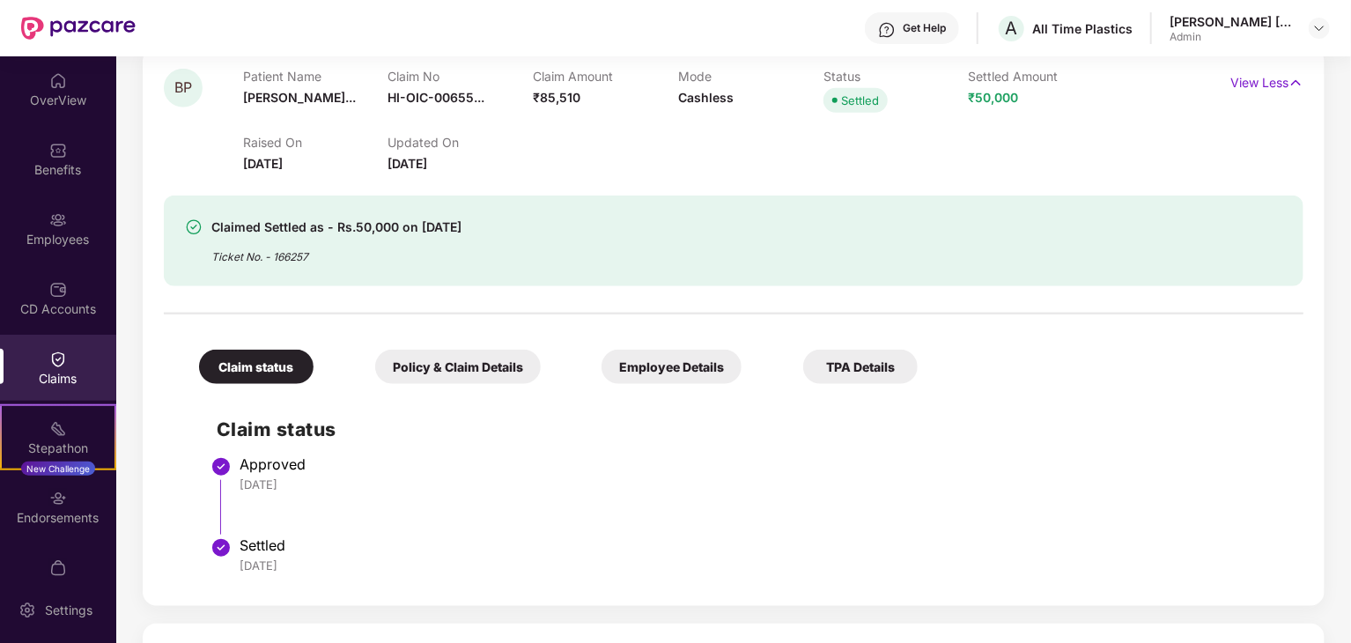
click at [441, 366] on div "Policy & Claim Details" at bounding box center [458, 367] width 166 height 34
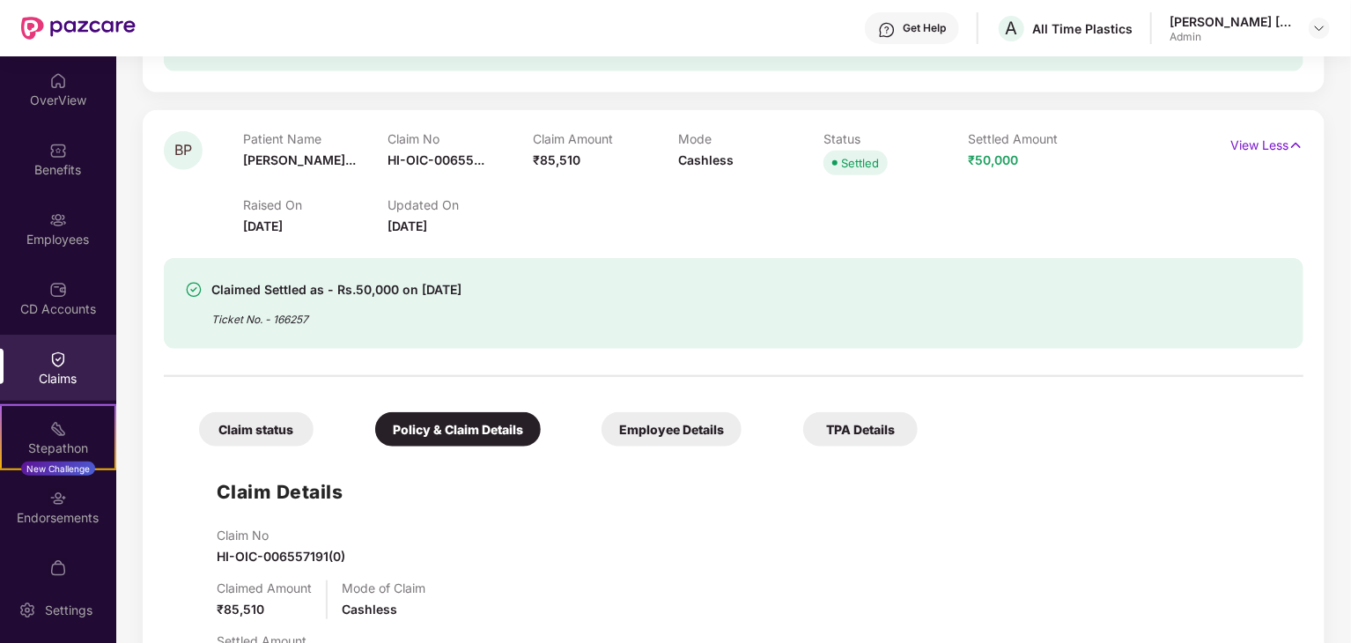
scroll to position [617, 0]
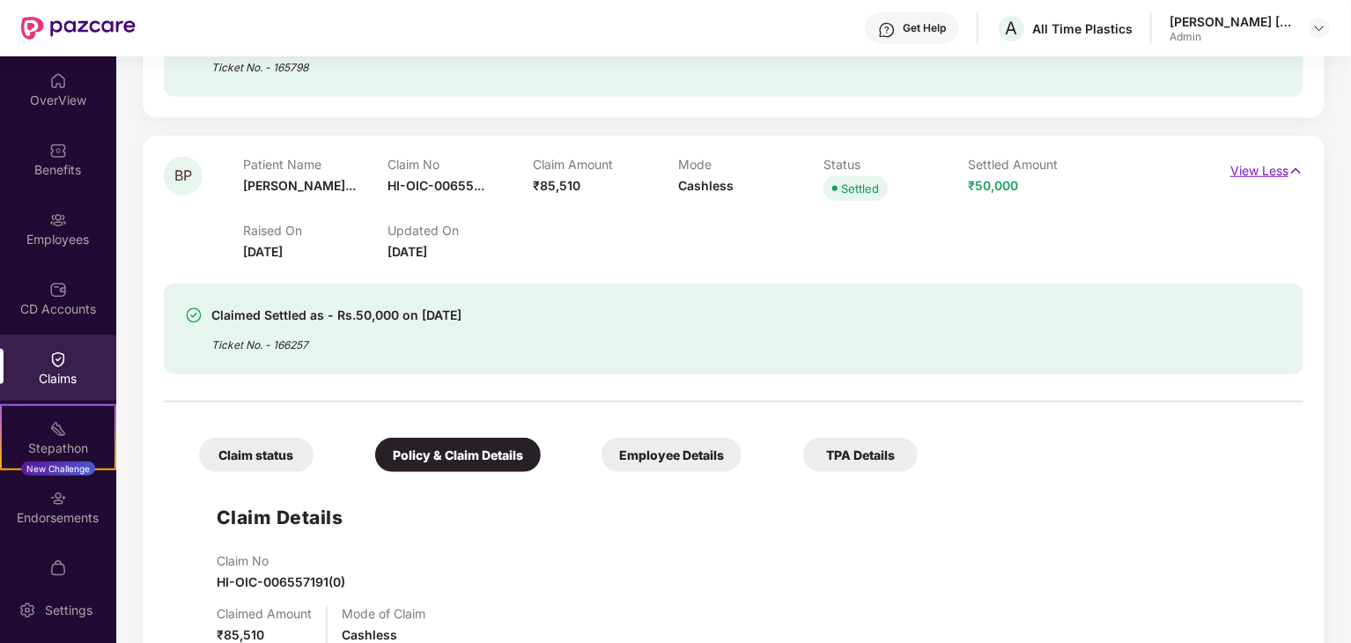
click at [1257, 169] on p "View Less" at bounding box center [1267, 169] width 73 height 24
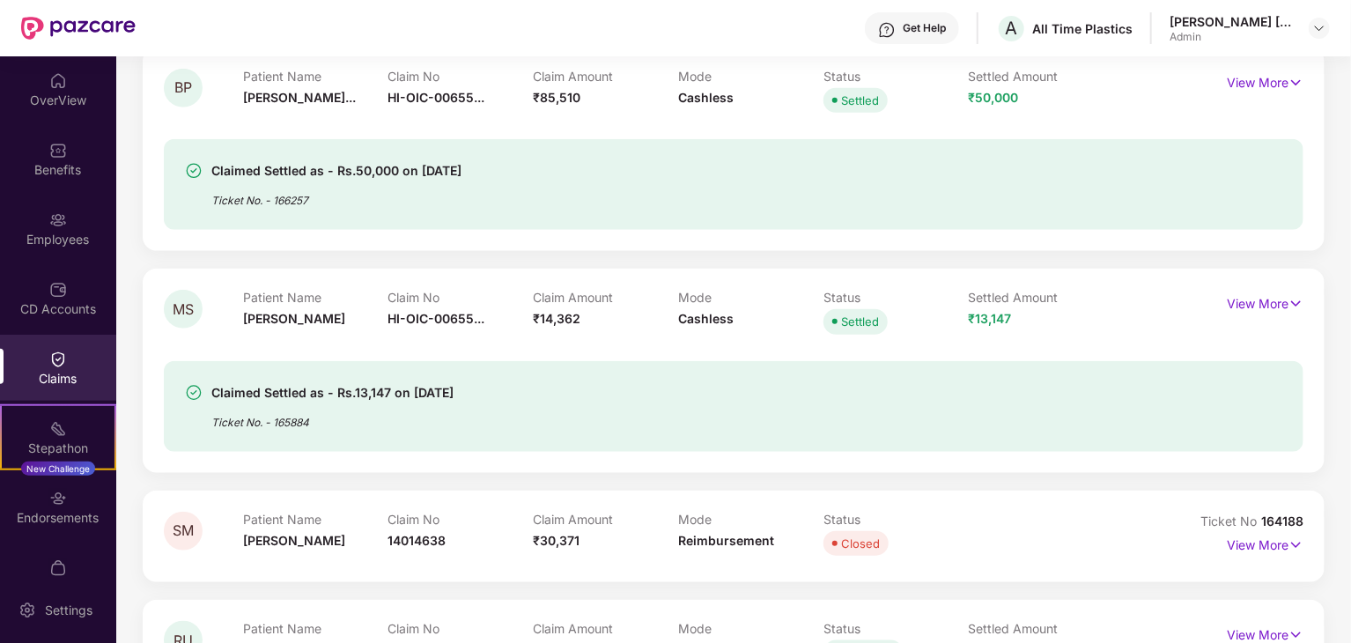
scroll to position [881, 0]
